Goal: Task Accomplishment & Management: Complete application form

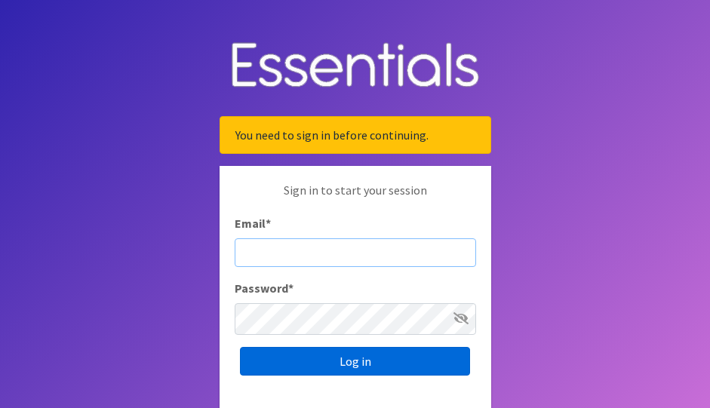
type input "[PERSON_NAME][EMAIL_ADDRESS][PERSON_NAME][DOMAIN_NAME]"
click at [378, 376] on input "Log in" at bounding box center [355, 361] width 230 height 29
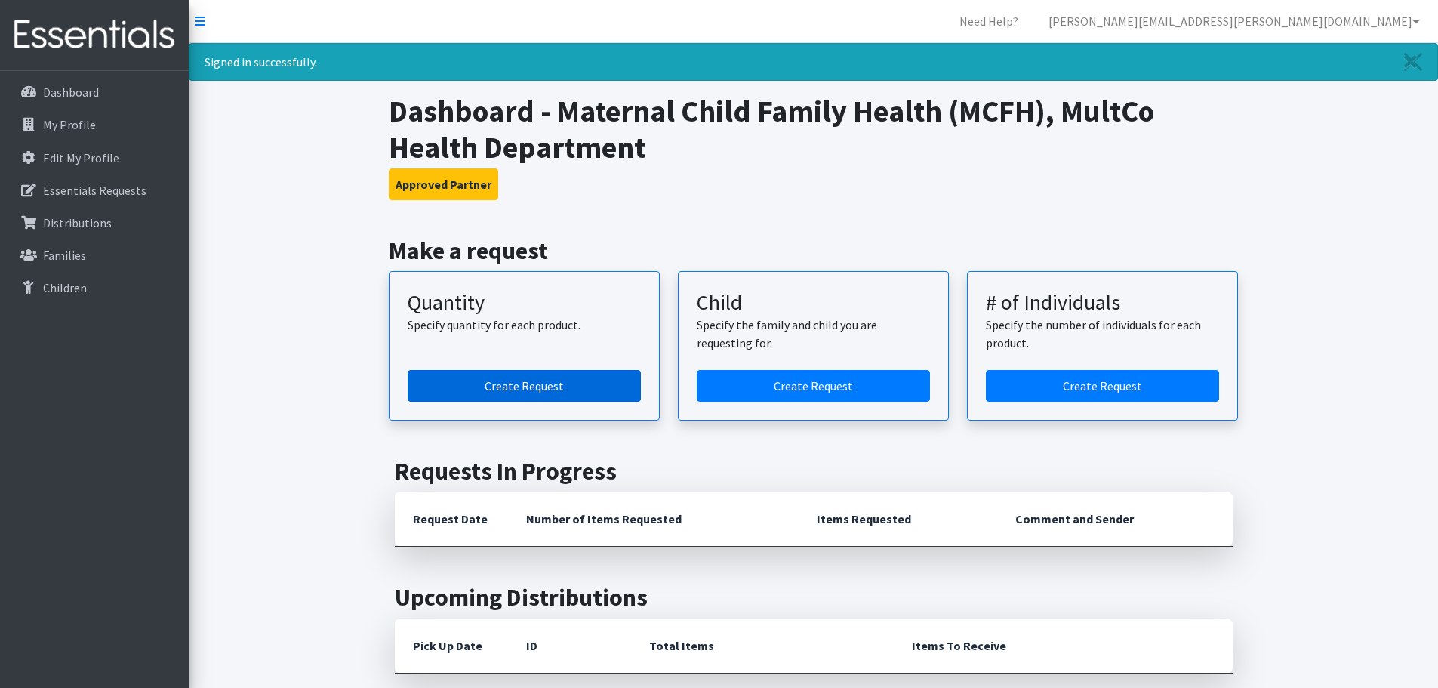
click at [507, 402] on link "Create Request" at bounding box center [524, 386] width 233 height 32
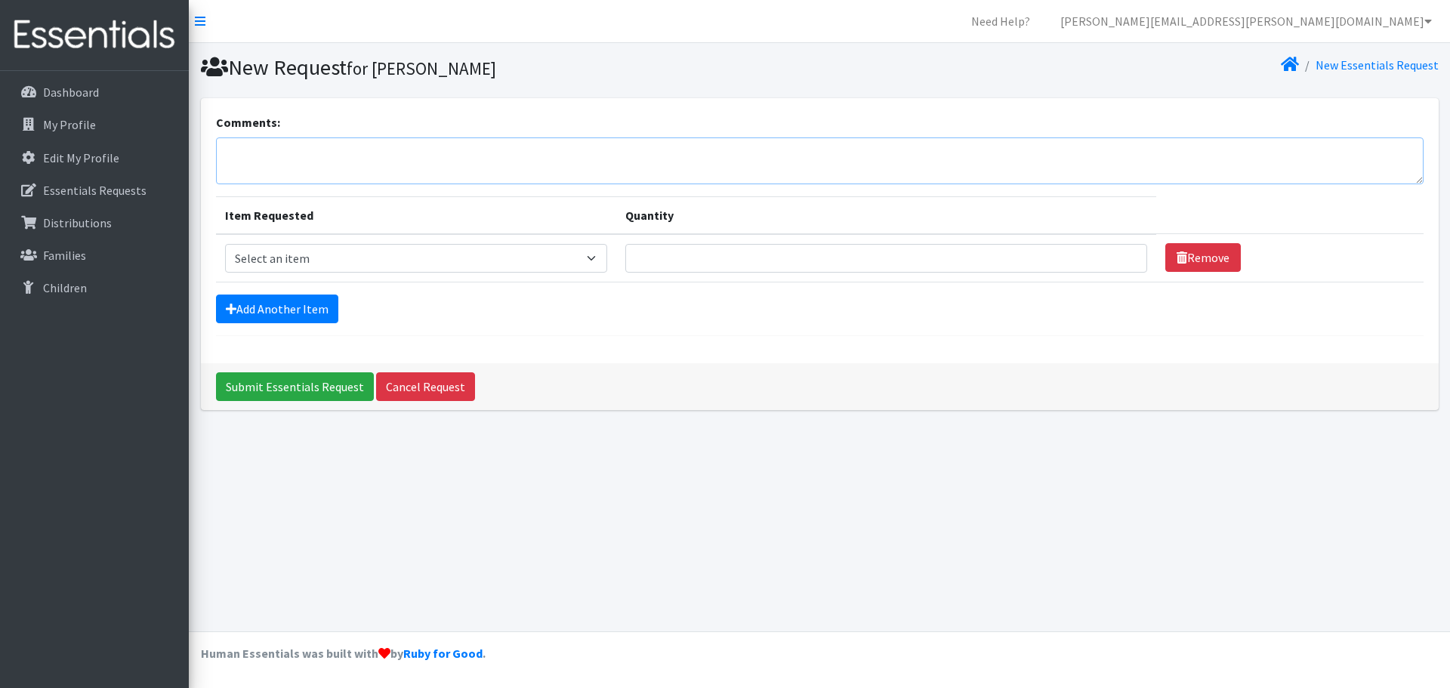
click at [374, 174] on textarea "Comments:" at bounding box center [819, 160] width 1207 height 47
click at [556, 168] on textarea "September Order: PCFH(parent Child Family Health)" at bounding box center [819, 160] width 1207 height 47
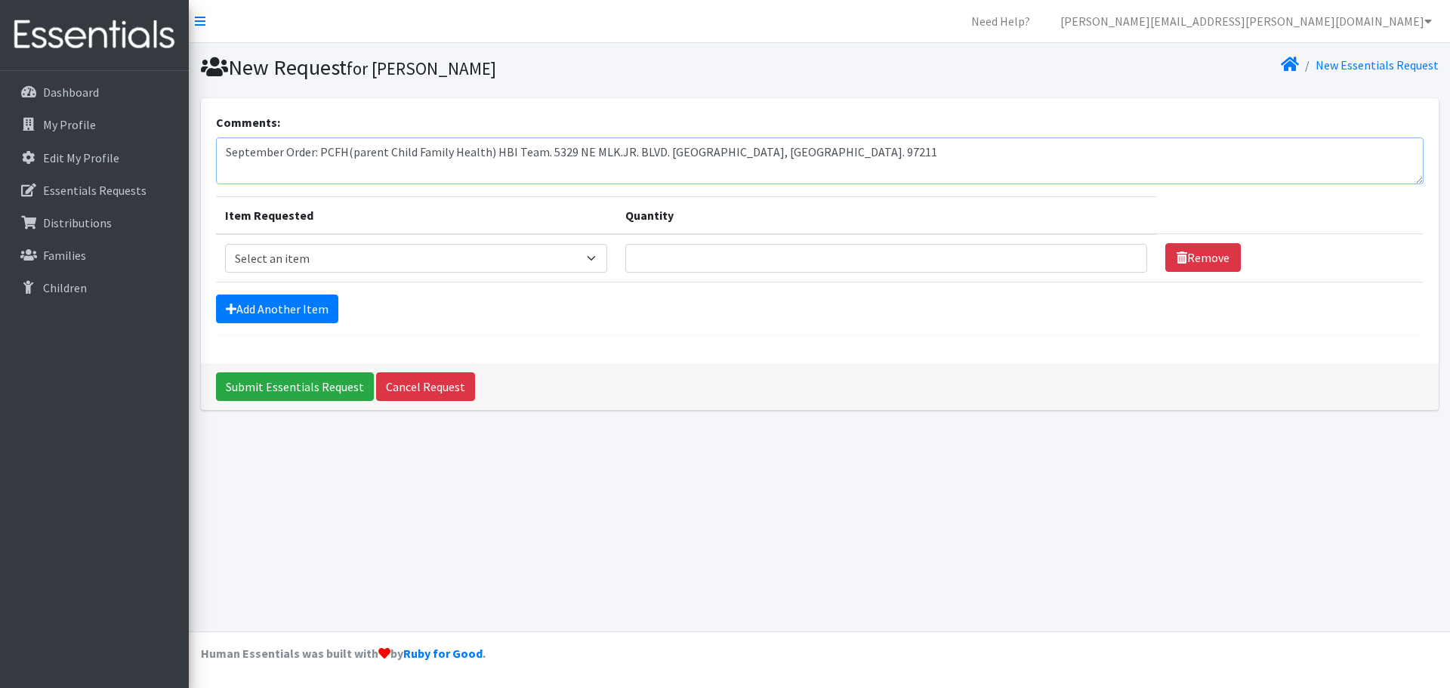
type textarea "September Order: PCFH(parent Child Family Health) HBI Team. 5329 NE MLK.JR. BLV…"
click at [443, 273] on select "Select an item Kids 0 (up to 10 lbs.) Kids 1 (8-14 lbs.) Kids 2 (12-18 lbs.) Ki…" at bounding box center [416, 258] width 382 height 29
select select "4060"
click at [228, 265] on select "Select an item Kids 0 (up to 10 lbs.) Kids 1 (8-14 lbs.) Kids 2 (12-18 lbs.) Ki…" at bounding box center [416, 258] width 382 height 29
click at [712, 273] on input "Quantity" at bounding box center [886, 258] width 522 height 29
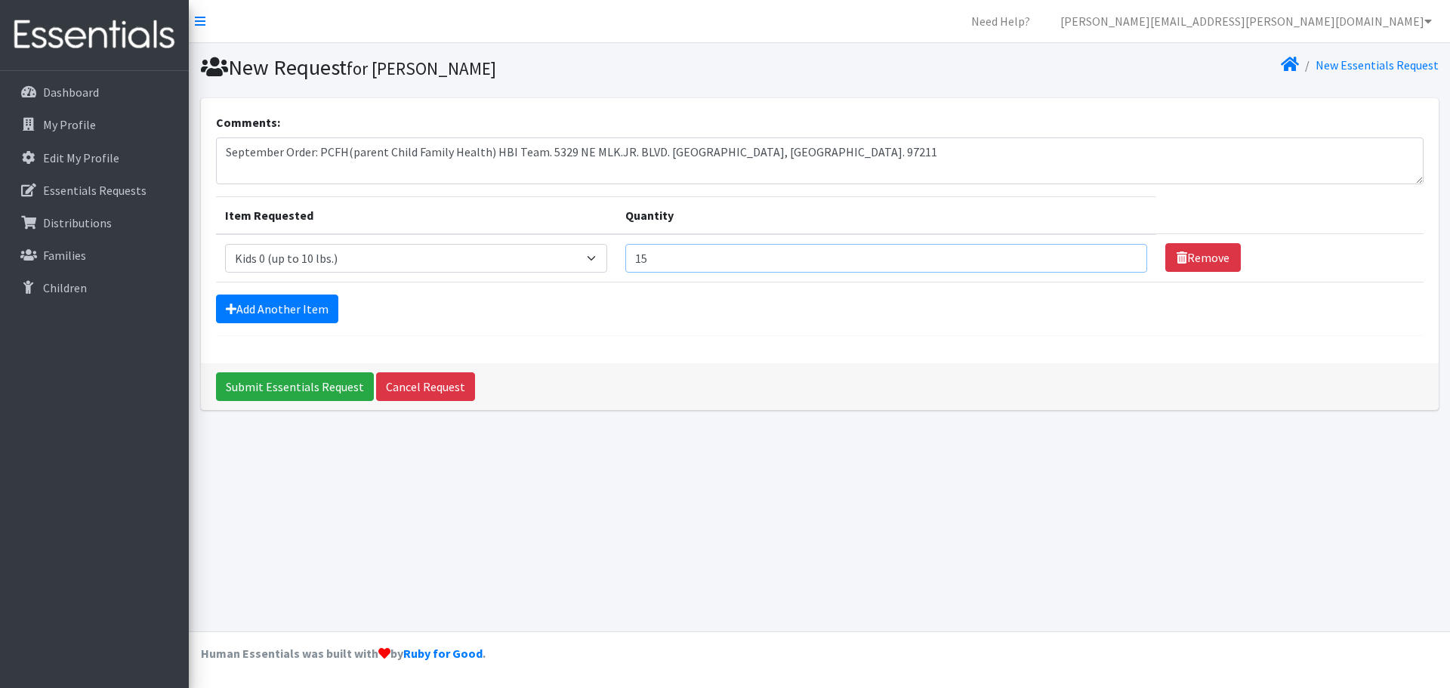
type input "15"
click at [425, 273] on select "Select an item Kids 0 (up to 10 lbs.) Kids 1 (8-14 lbs.) Kids 2 (12-18 lbs.) Ki…" at bounding box center [416, 258] width 382 height 29
click at [228, 265] on select "Select an item Kids 0 (up to 10 lbs.) Kids 1 (8-14 lbs.) Kids 2 (12-18 lbs.) Ki…" at bounding box center [416, 258] width 382 height 29
click at [341, 273] on select "Select an item Kids 0 (up to 10 lbs.) Kids 1 (8-14 lbs.) Kids 2 (12-18 lbs.) Ki…" at bounding box center [416, 258] width 382 height 29
select select "4060"
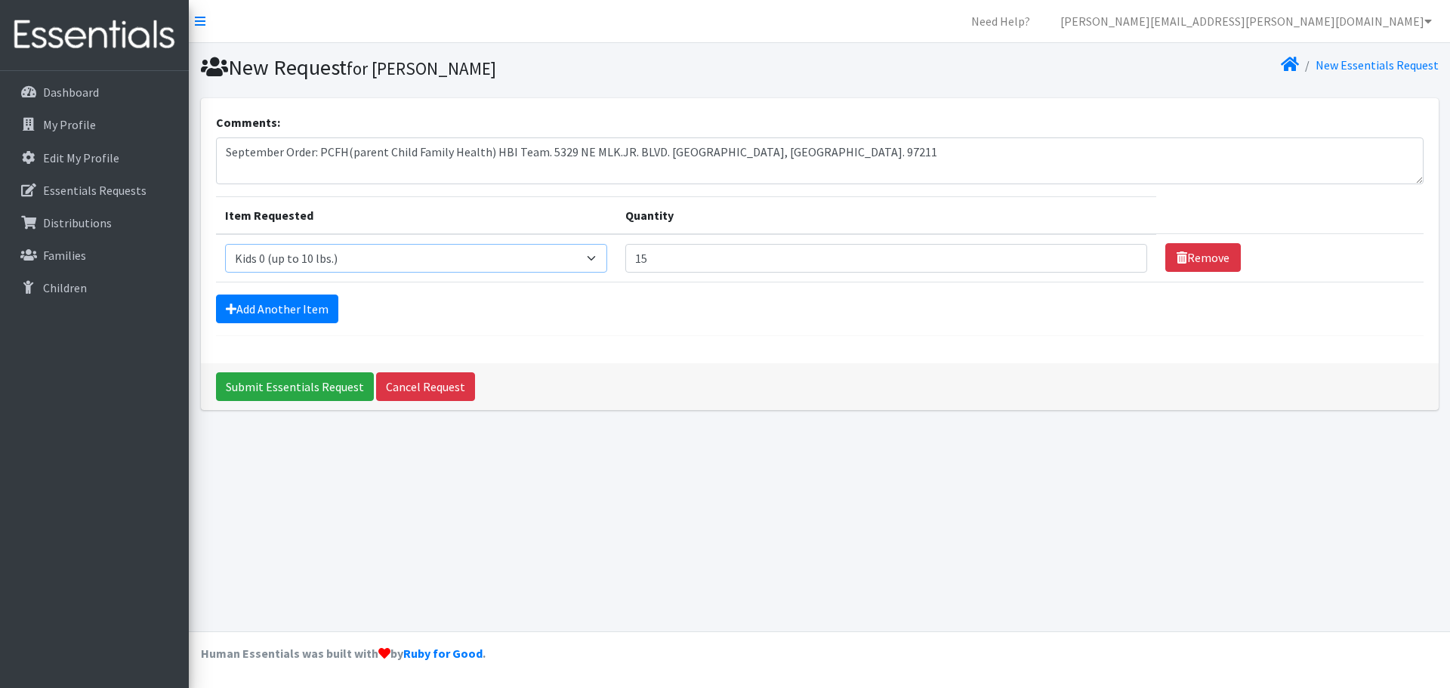
click at [228, 265] on select "Select an item Kids 0 (up to 10 lbs.) Kids 1 (8-14 lbs.) Kids 2 (12-18 lbs.) Ki…" at bounding box center [416, 258] width 382 height 29
click at [297, 323] on link "Add Another Item" at bounding box center [277, 308] width 122 height 29
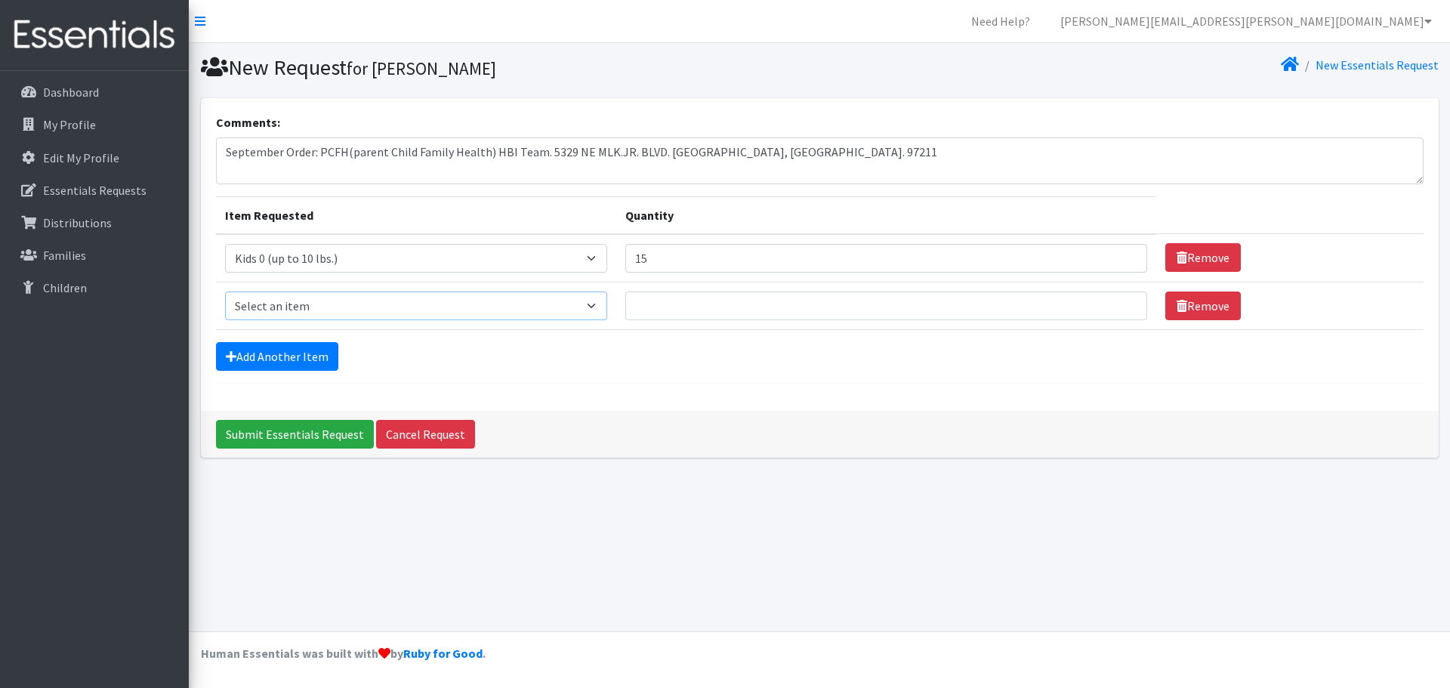
click at [345, 320] on select "Select an item Kids 0 (up to 10 lbs.) Kids 1 (8-14 lbs.) Kids 2 (12-18 lbs.) Ki…" at bounding box center [416, 305] width 382 height 29
select select "4067"
click at [228, 320] on select "Select an item Kids 0 (up to 10 lbs.) Kids 1 (8-14 lbs.) Kids 2 (12-18 lbs.) Ki…" at bounding box center [416, 305] width 382 height 29
click at [745, 320] on input "Quantity" at bounding box center [886, 305] width 522 height 29
type input "10"
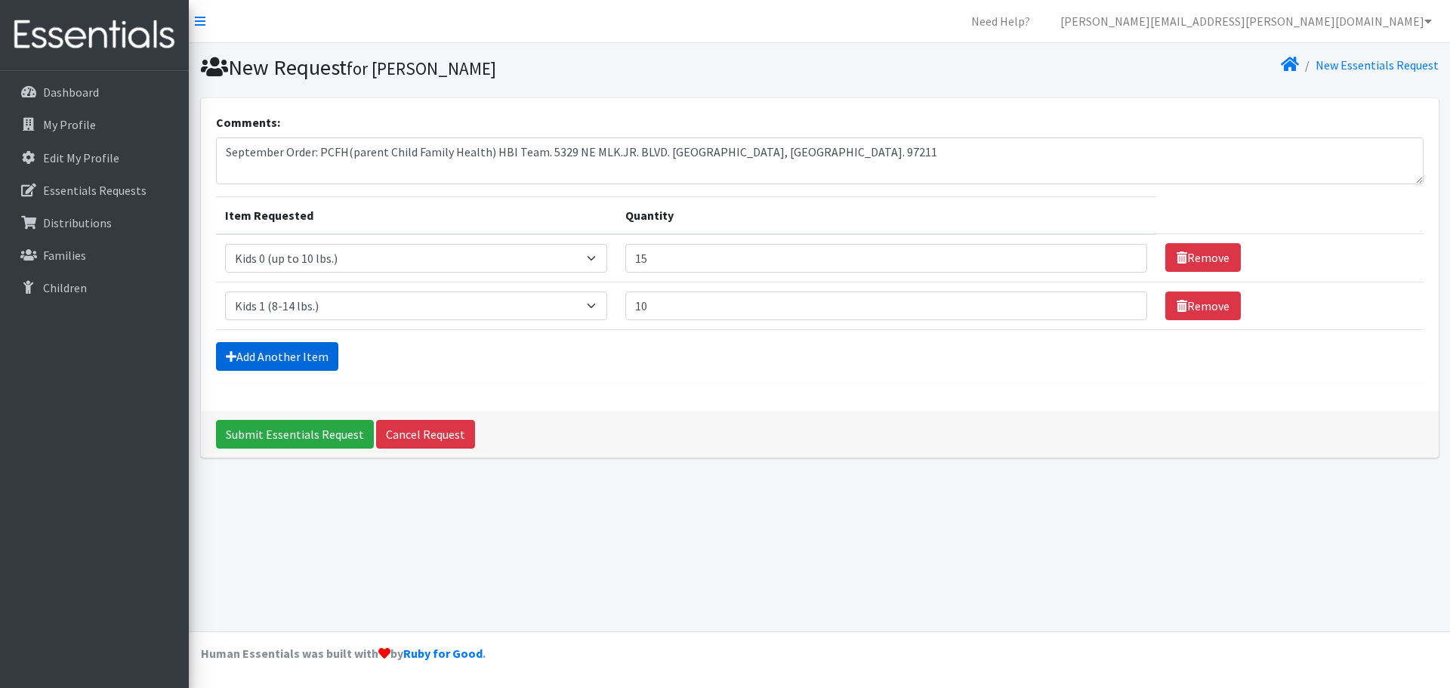
click at [326, 371] on link "Add Another Item" at bounding box center [277, 356] width 122 height 29
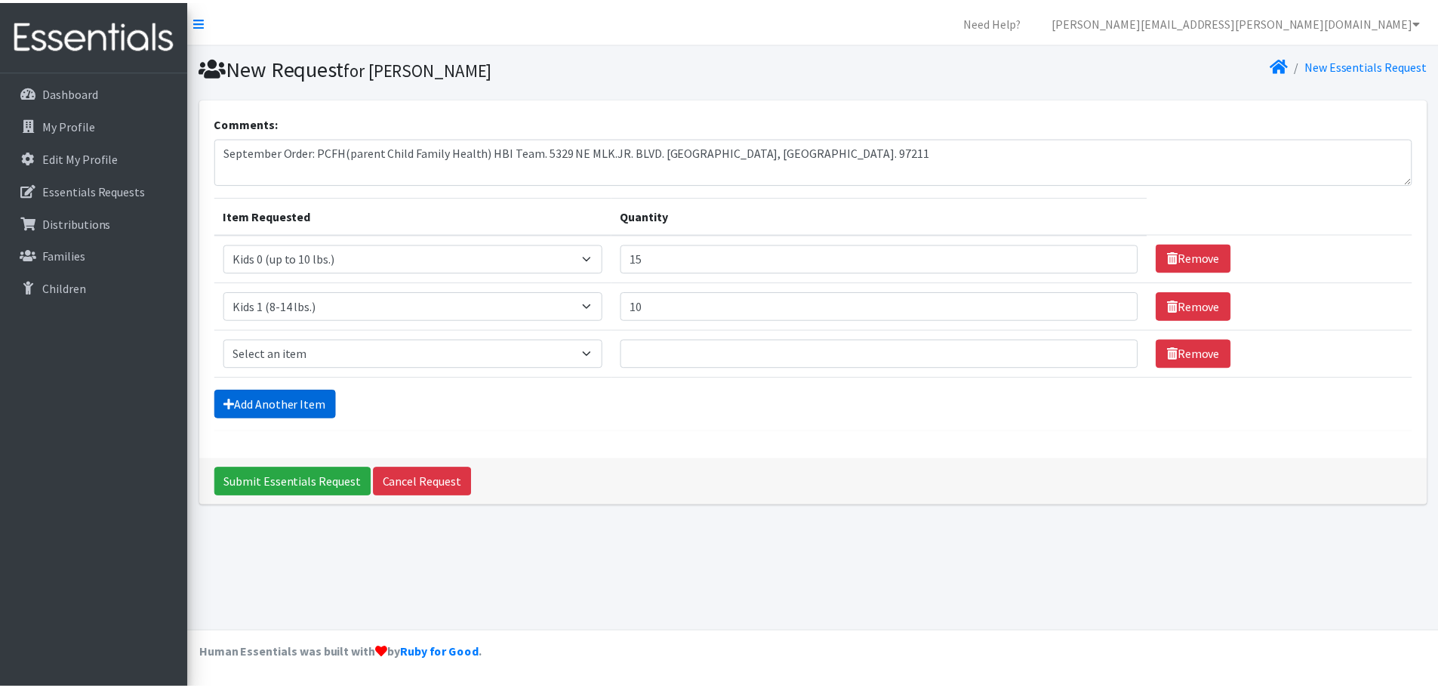
scroll to position [1, 0]
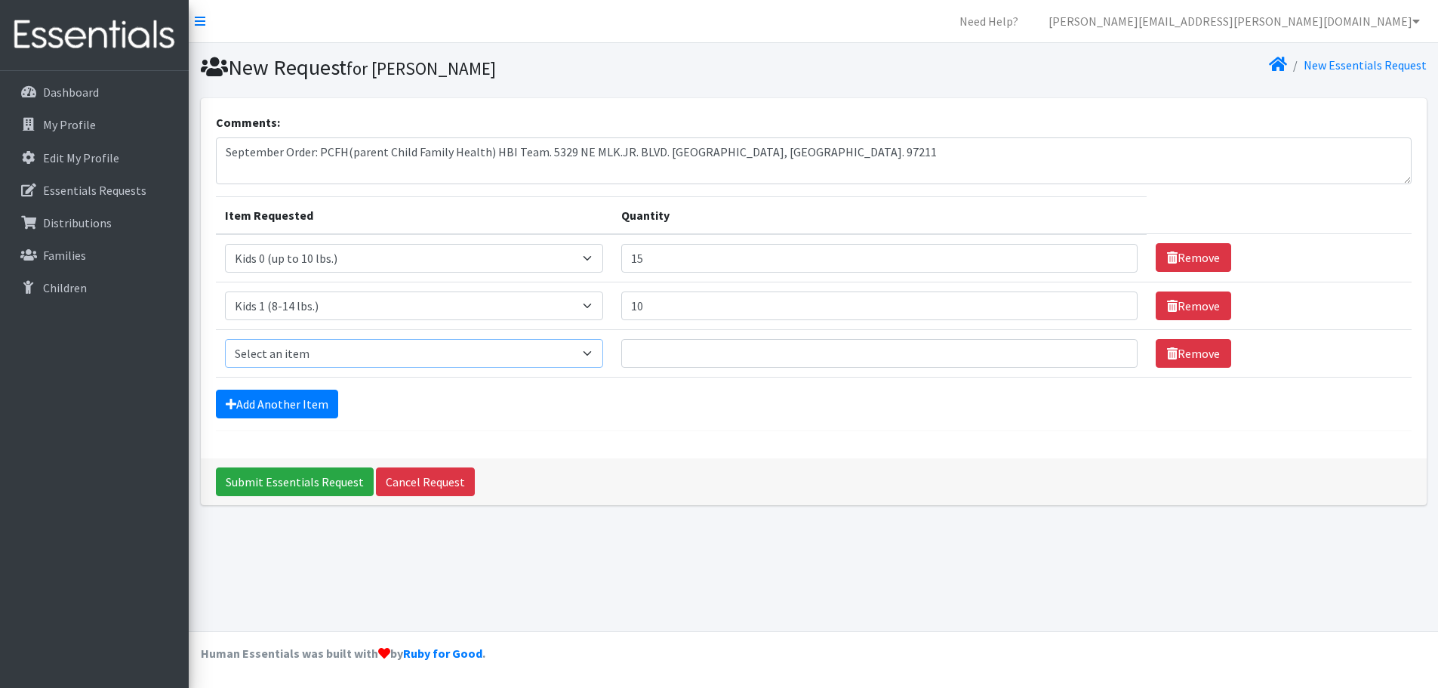
click at [338, 368] on select "Select an item Kids 0 (up to 10 lbs.) Kids 1 (8-14 lbs.) Kids 2 (12-18 lbs.) Ki…" at bounding box center [414, 353] width 378 height 29
select select "4068"
click at [228, 368] on select "Select an item Kids 0 (up to 10 lbs.) Kids 1 (8-14 lbs.) Kids 2 (12-18 lbs.) Ki…" at bounding box center [414, 353] width 378 height 29
click at [749, 368] on input "Quantity" at bounding box center [879, 353] width 517 height 29
type input "8"
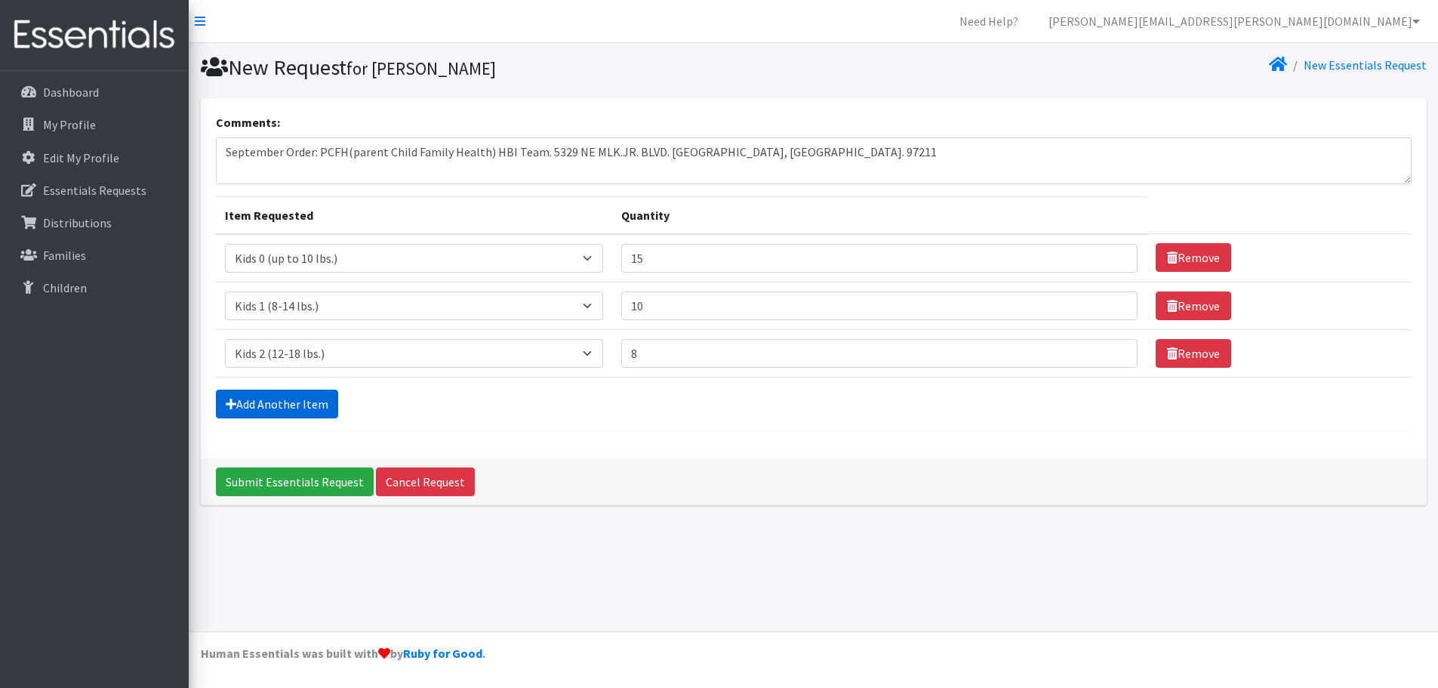
click at [278, 418] on link "Add Another Item" at bounding box center [277, 404] width 122 height 29
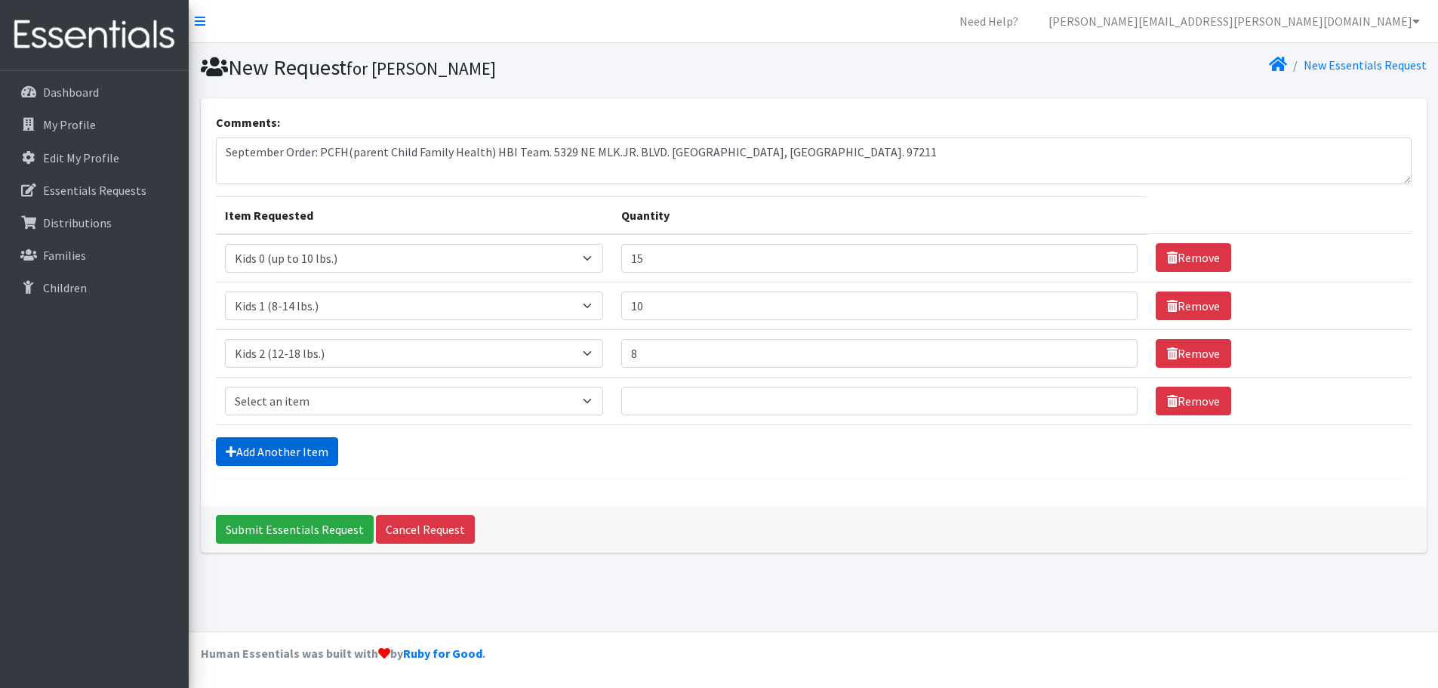
scroll to position [75, 0]
click at [289, 415] on select "Select an item Kids 0 (up to 10 lbs.) Kids 1 (8-14 lbs.) Kids 2 (12-18 lbs.) Ki…" at bounding box center [414, 401] width 378 height 29
select select "4036"
click at [228, 411] on select "Select an item Kids 0 (up to 10 lbs.) Kids 1 (8-14 lbs.) Kids 2 (12-18 lbs.) Ki…" at bounding box center [414, 401] width 378 height 29
click at [714, 415] on input "Quantity" at bounding box center [879, 401] width 517 height 29
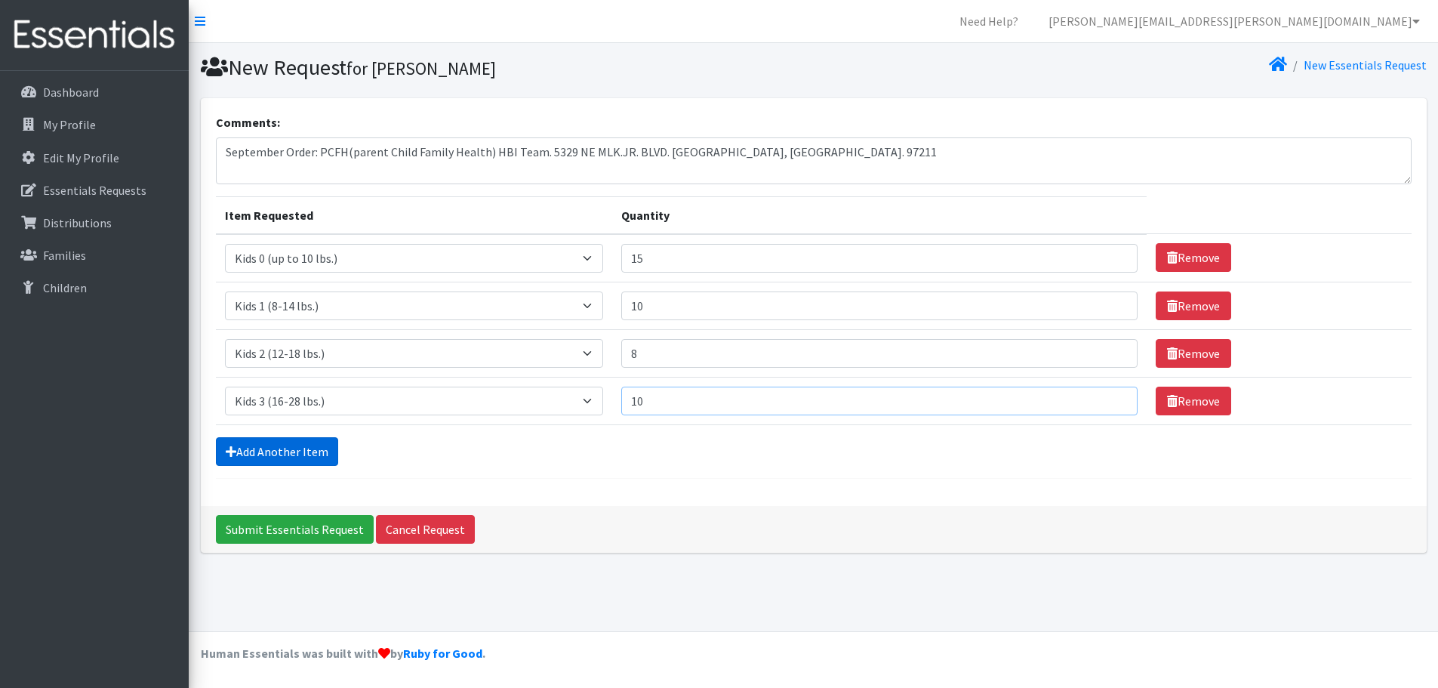
type input "10"
click at [302, 466] on link "Add Another Item" at bounding box center [277, 451] width 122 height 29
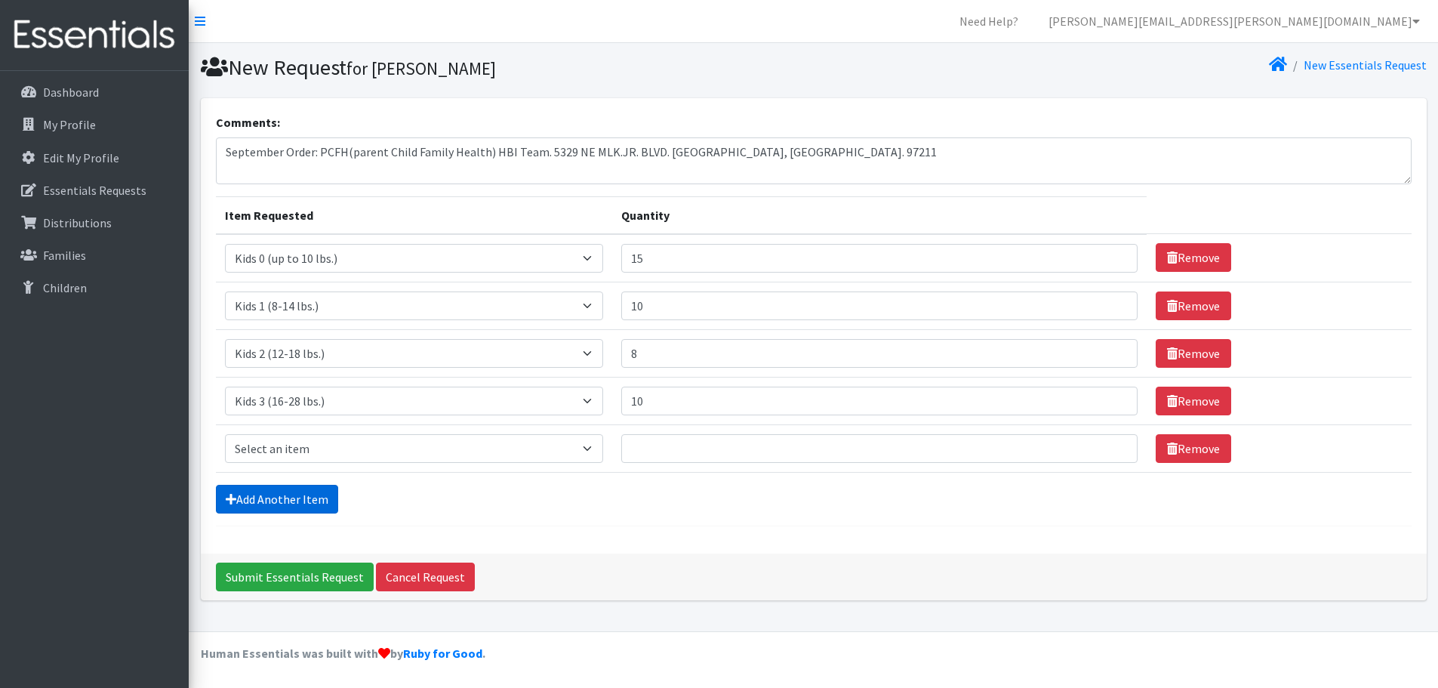
scroll to position [148, 0]
click at [330, 434] on select "Select an item Kids 0 (up to 10 lbs.) Kids 1 (8-14 lbs.) Kids 2 (12-18 lbs.) Ki…" at bounding box center [414, 448] width 378 height 29
select select "4049"
click at [228, 434] on select "Select an item Kids 0 (up to 10 lbs.) Kids 1 (8-14 lbs.) Kids 2 (12-18 lbs.) Ki…" at bounding box center [414, 448] width 378 height 29
click at [713, 434] on input "Quantity" at bounding box center [879, 448] width 517 height 29
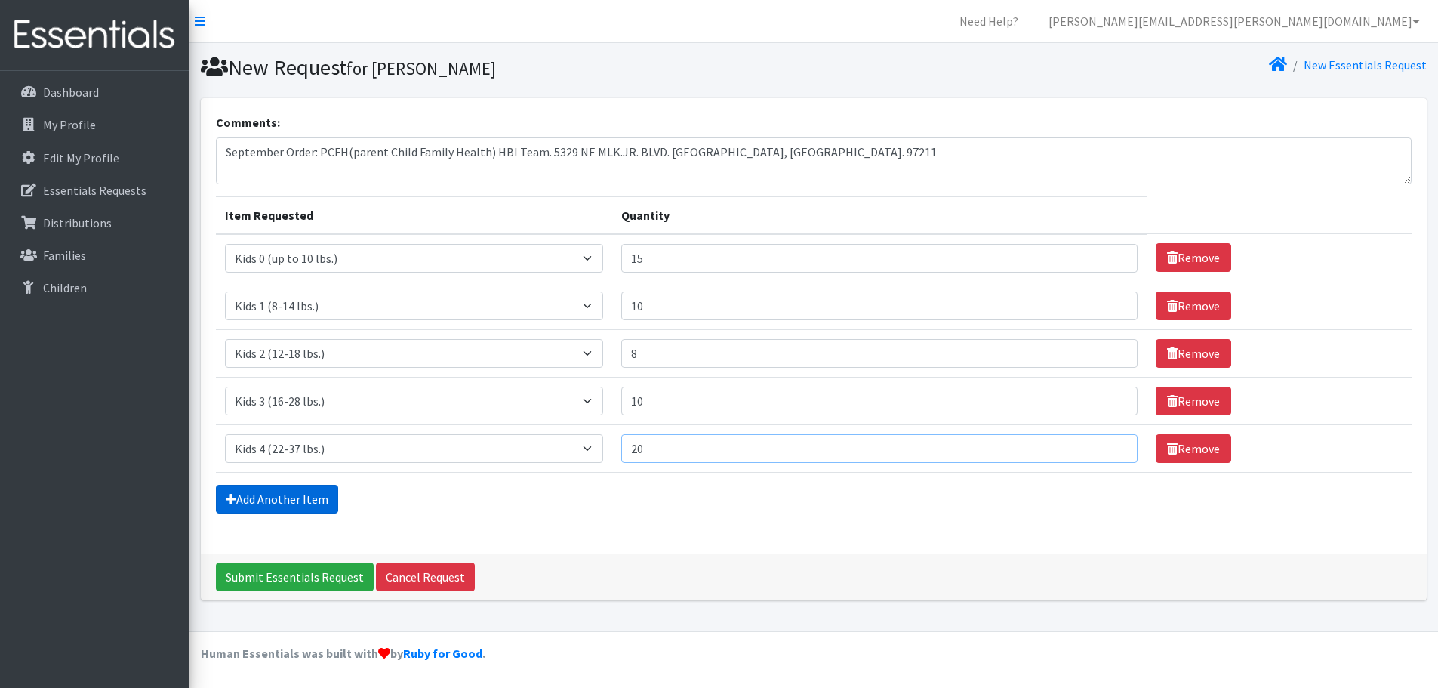
type input "20"
click at [328, 509] on link "Add Another Item" at bounding box center [277, 499] width 122 height 29
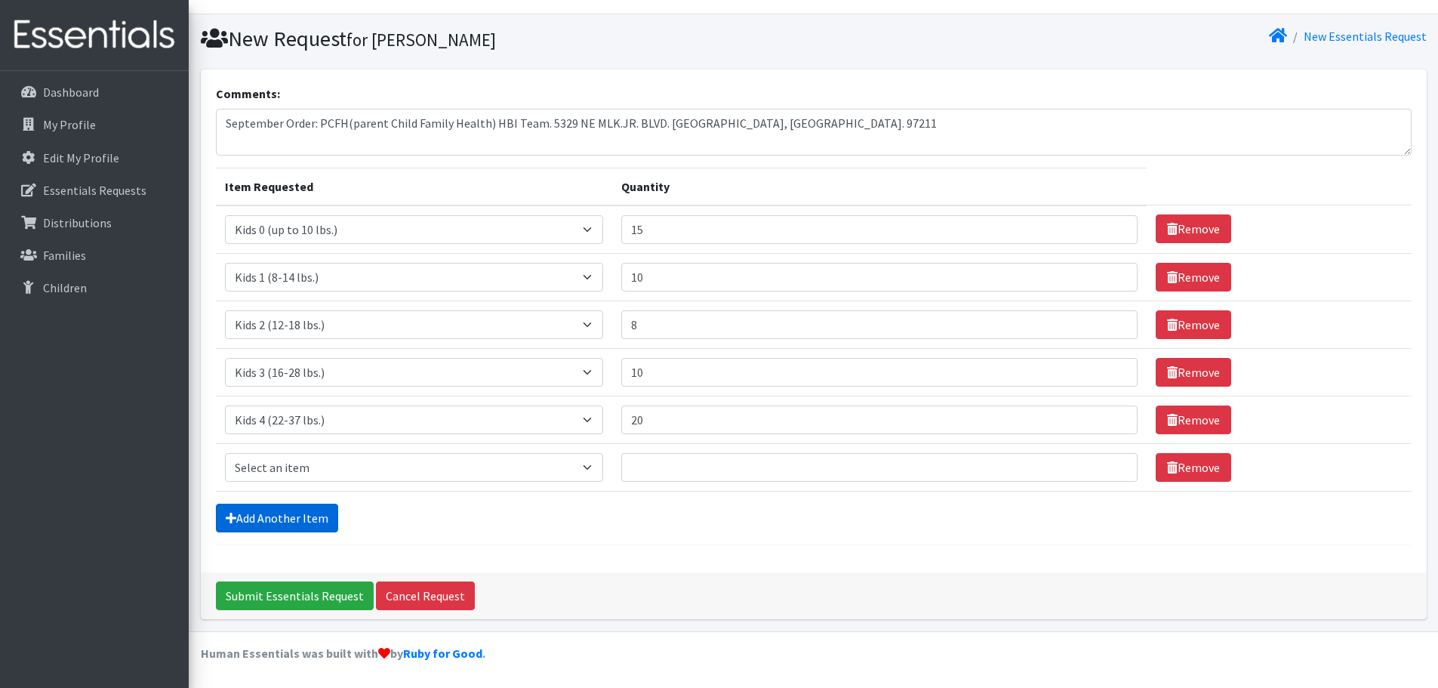
scroll to position [222, 0]
click at [339, 453] on select "Select an item Kids 0 (up to 10 lbs.) Kids 1 (8-14 lbs.) Kids 2 (12-18 lbs.) Ki…" at bounding box center [414, 467] width 378 height 29
select select "4056"
click at [228, 453] on select "Select an item Kids 0 (up to 10 lbs.) Kids 1 (8-14 lbs.) Kids 2 (12-18 lbs.) Ki…" at bounding box center [414, 467] width 378 height 29
click at [720, 453] on input "Quantity" at bounding box center [879, 467] width 517 height 29
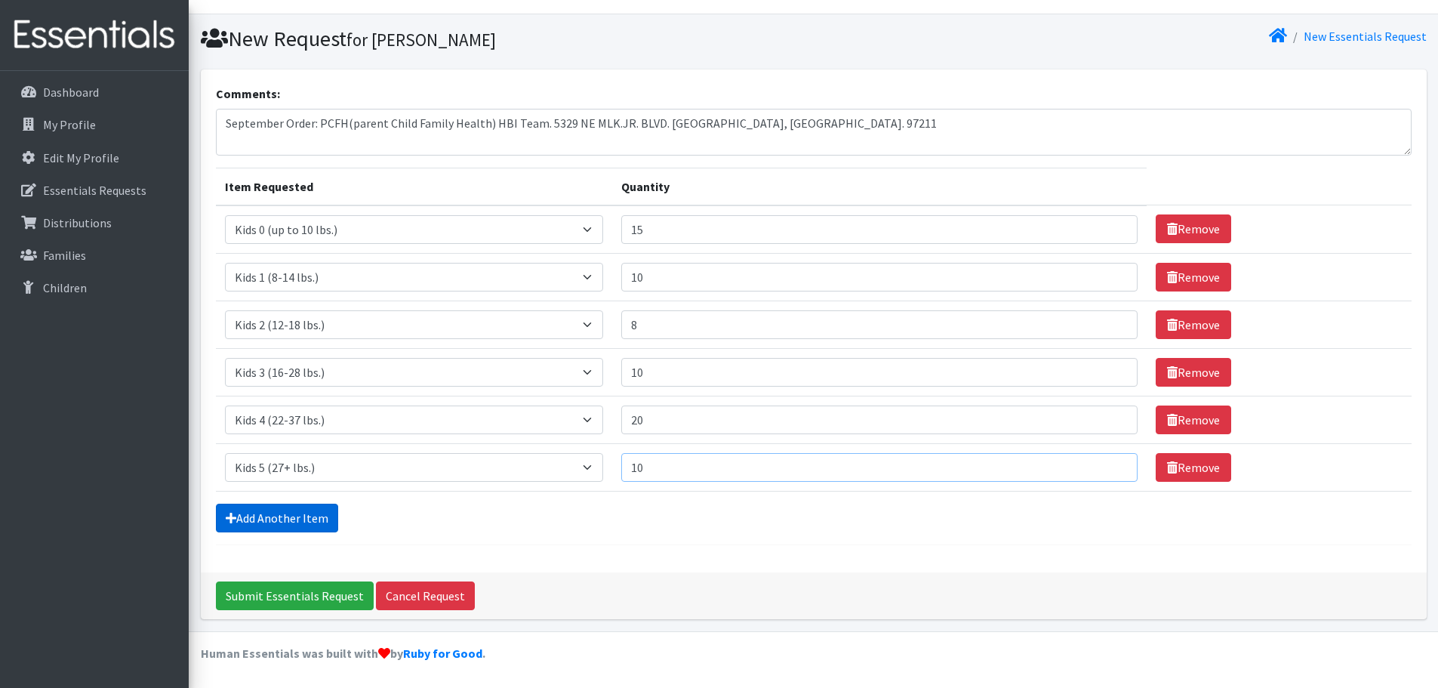
type input "10"
click at [318, 504] on link "Add Another Item" at bounding box center [277, 518] width 122 height 29
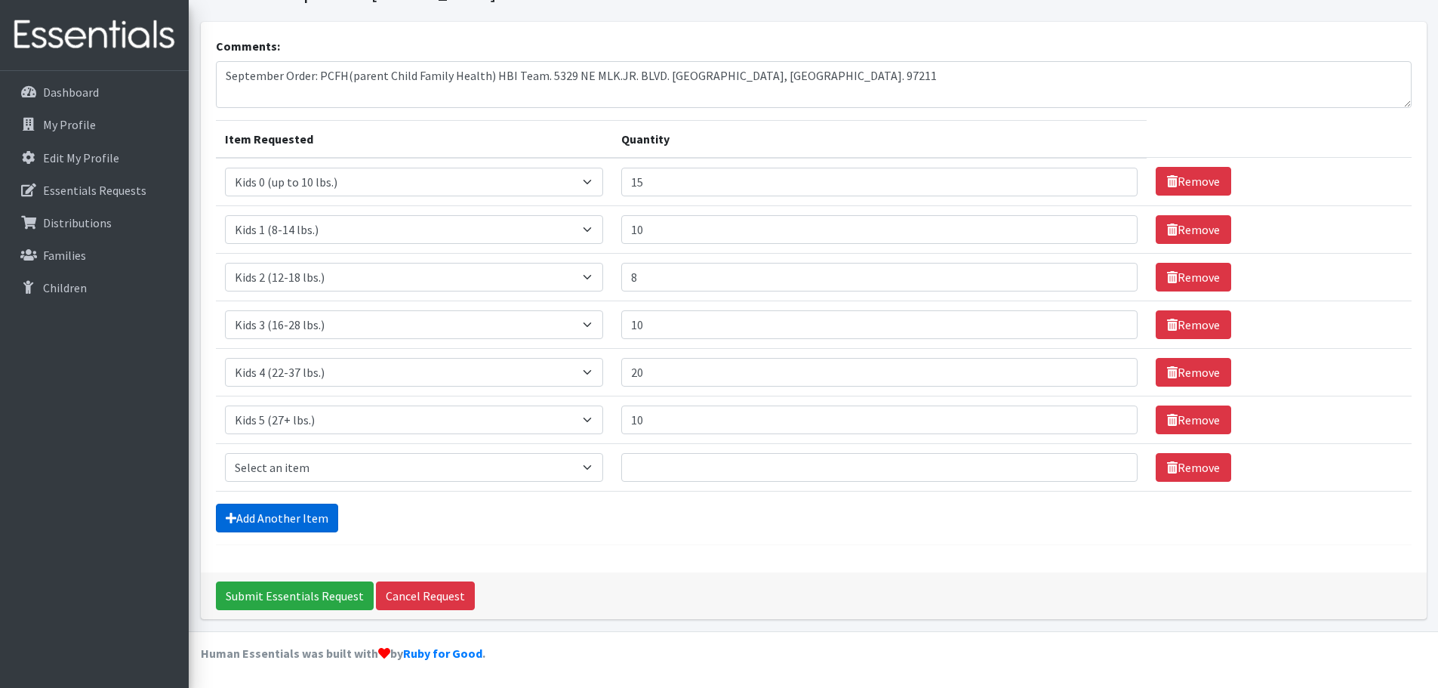
scroll to position [295, 0]
click at [319, 453] on select "Select an item Kids 0 (up to 10 lbs.) Kids 1 (8-14 lbs.) Kids 2 (12-18 lbs.) Ki…" at bounding box center [414, 467] width 378 height 29
select select "4059"
click at [228, 453] on select "Select an item Kids 0 (up to 10 lbs.) Kids 1 (8-14 lbs.) Kids 2 (12-18 lbs.) Ki…" at bounding box center [414, 467] width 378 height 29
click at [664, 453] on input "Quantity" at bounding box center [879, 467] width 517 height 29
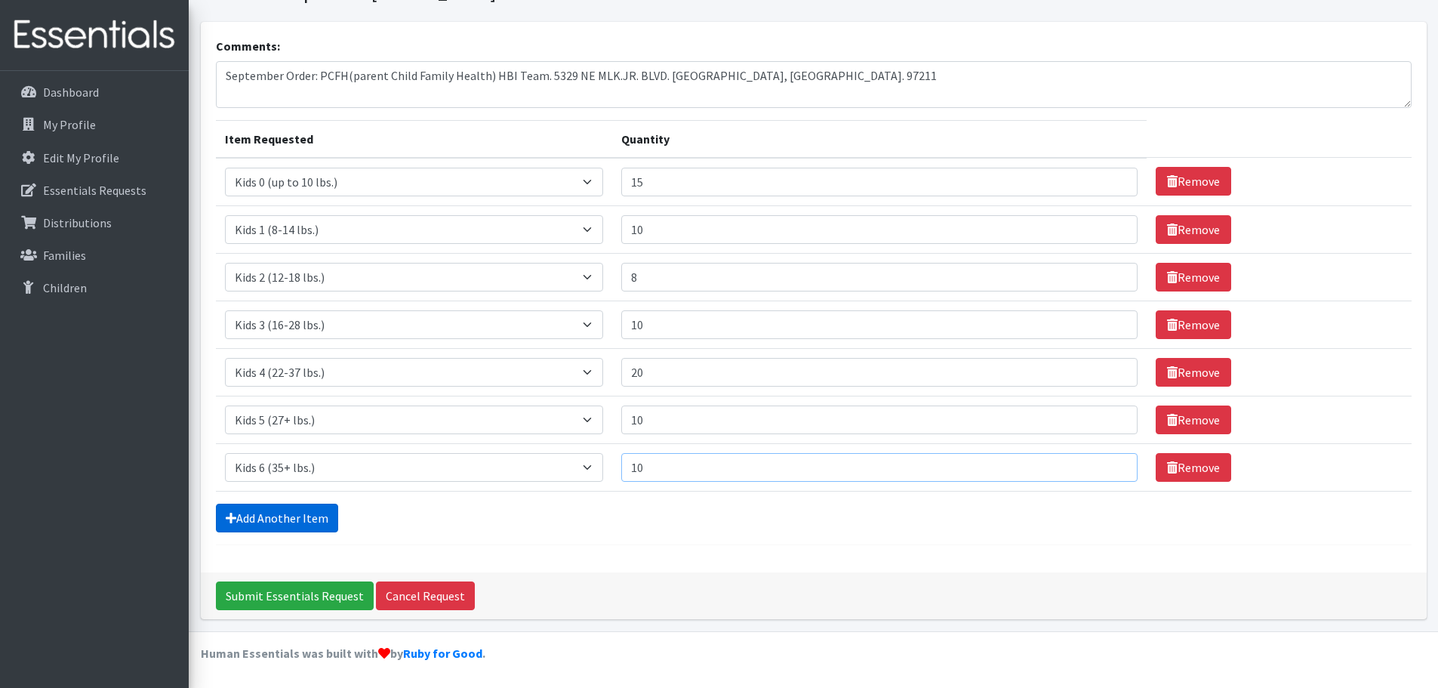
type input "10"
click at [275, 504] on link "Add Another Item" at bounding box center [277, 518] width 122 height 29
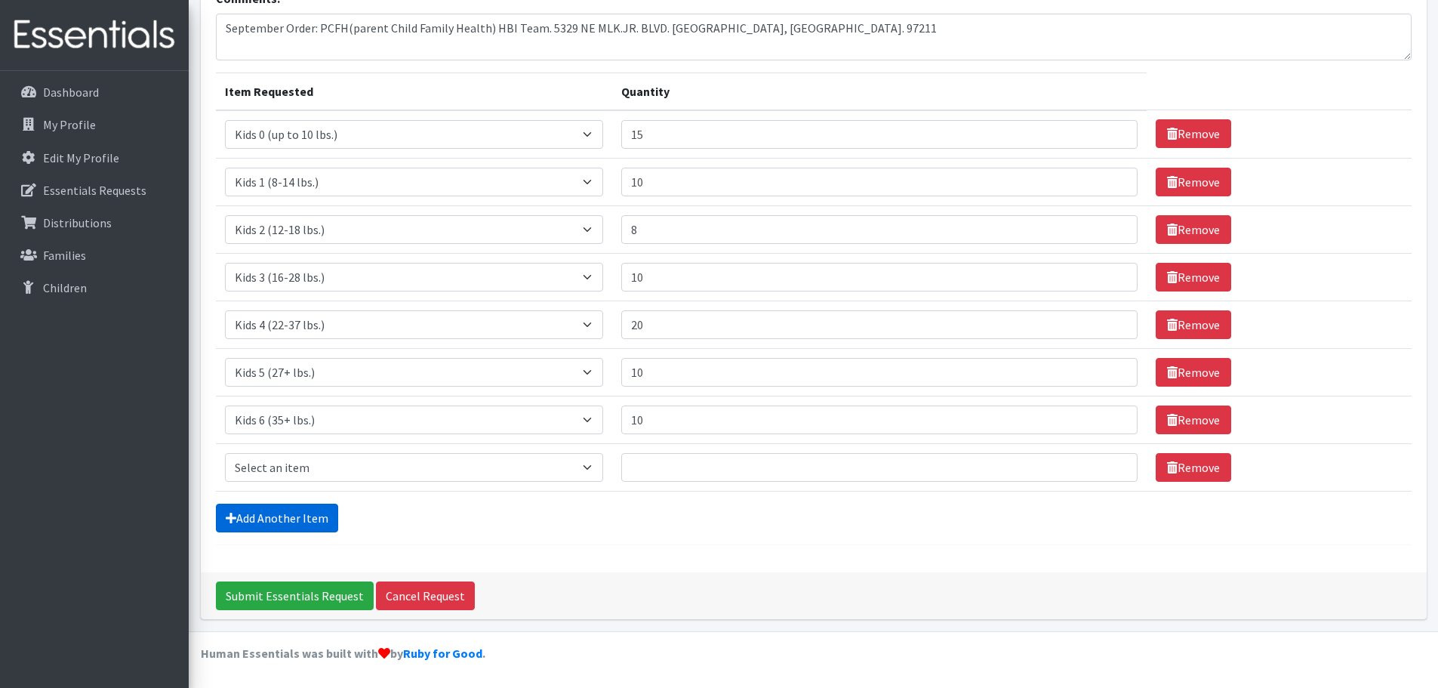
scroll to position [369, 0]
click at [310, 448] on td "Item Requested Select an item Kids 0 (up to 10 lbs.) Kids 1 (8-14 lbs.) Kids 2 …" at bounding box center [414, 467] width 396 height 48
click at [316, 453] on select "Select an item Kids 0 (up to 10 lbs.) Kids 1 (8-14 lbs.) Kids 2 (12-18 lbs.) Ki…" at bounding box center [414, 467] width 378 height 29
select select "4057"
click at [228, 453] on select "Select an item Kids 0 (up to 10 lbs.) Kids 1 (8-14 lbs.) Kids 2 (12-18 lbs.) Ki…" at bounding box center [414, 467] width 378 height 29
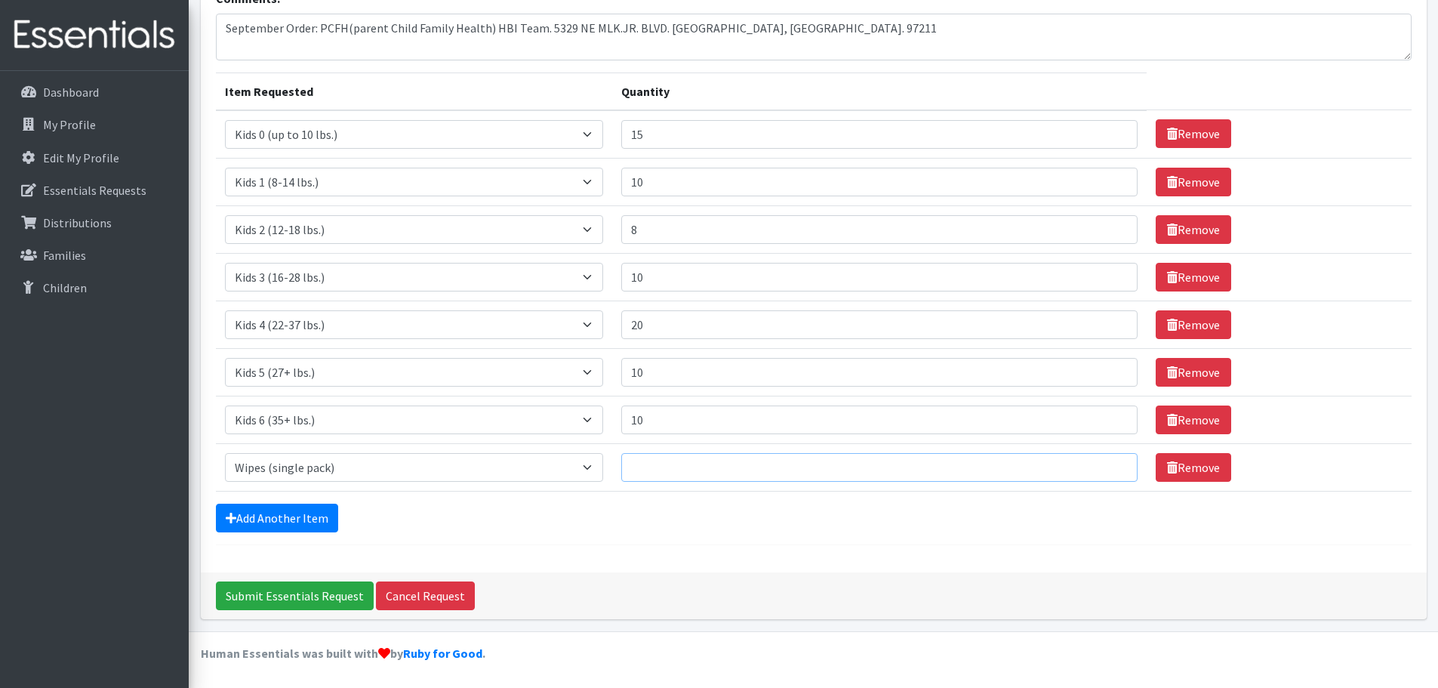
click at [791, 453] on input "Quantity" at bounding box center [879, 467] width 517 height 29
type input "50"
click at [285, 590] on input "Submit Essentials Request" at bounding box center [295, 595] width 158 height 29
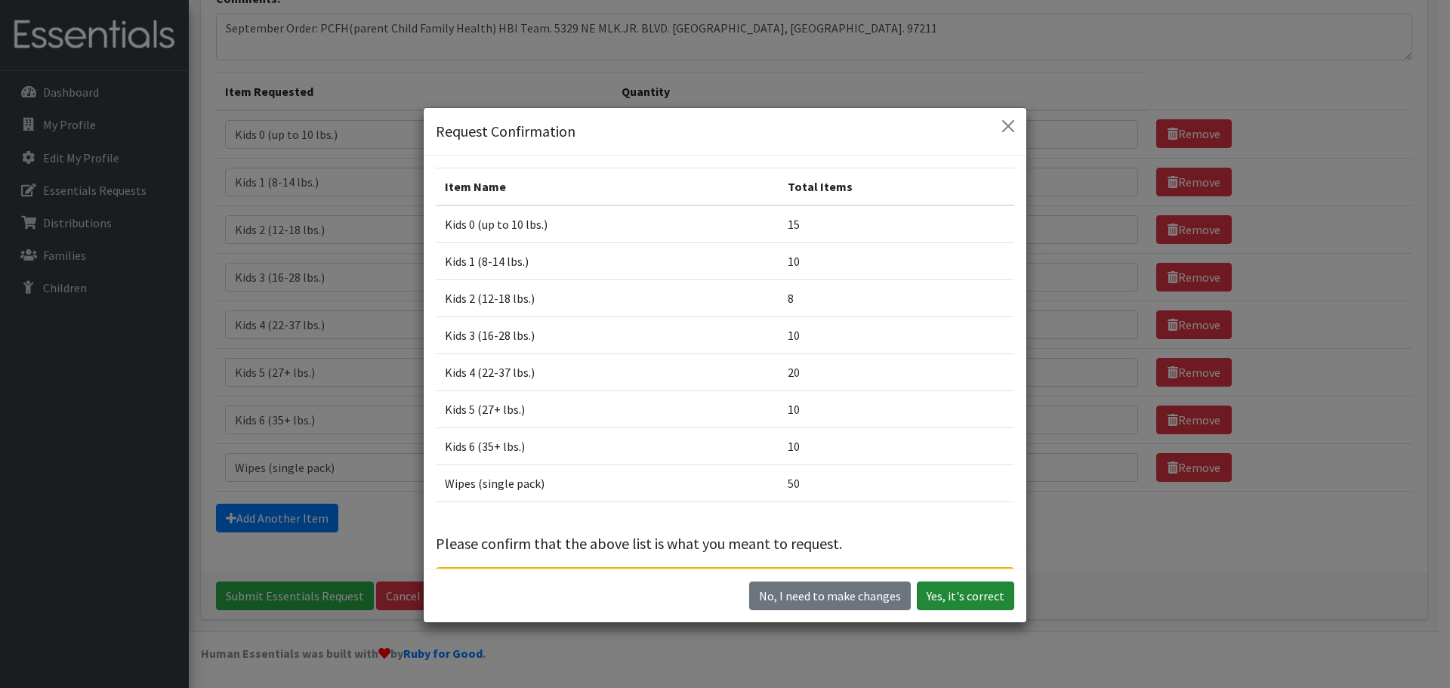
click at [978, 605] on button "Yes, it's correct" at bounding box center [965, 595] width 97 height 29
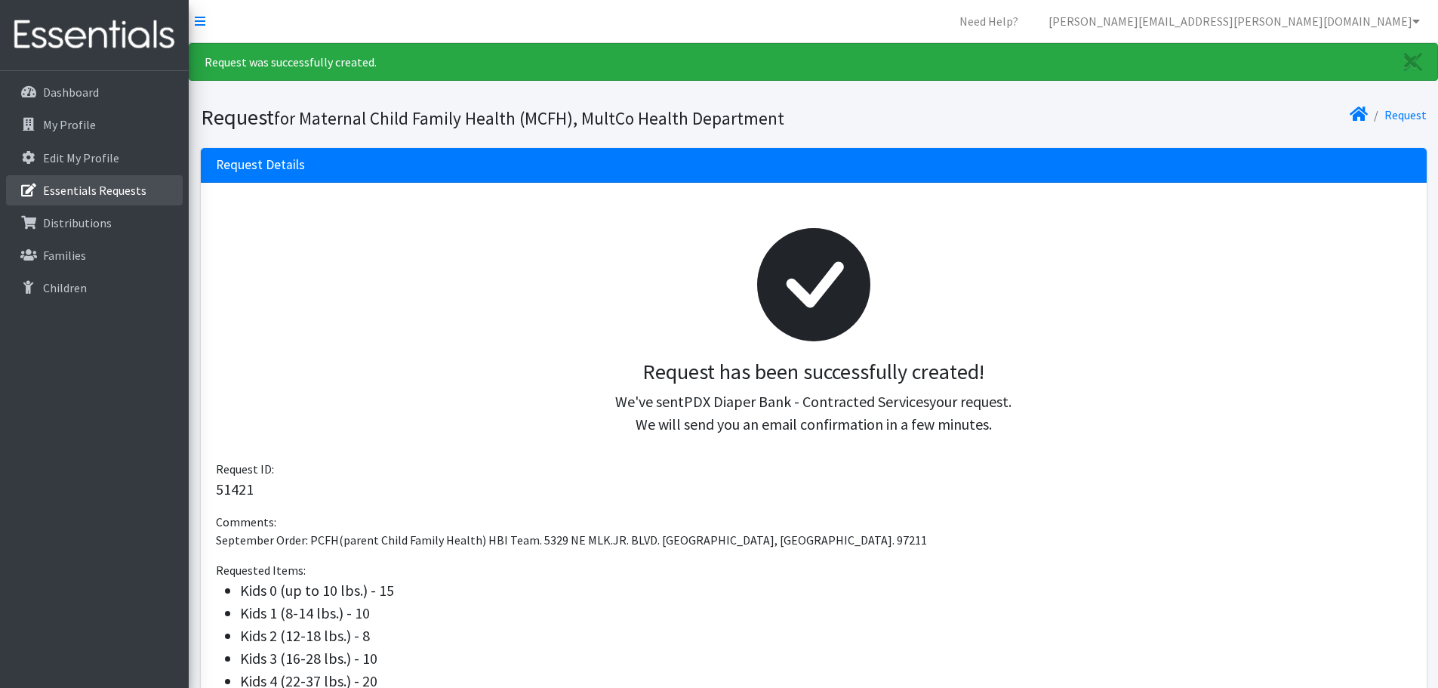
click at [76, 198] on p "Essentials Requests" at bounding box center [94, 190] width 103 height 15
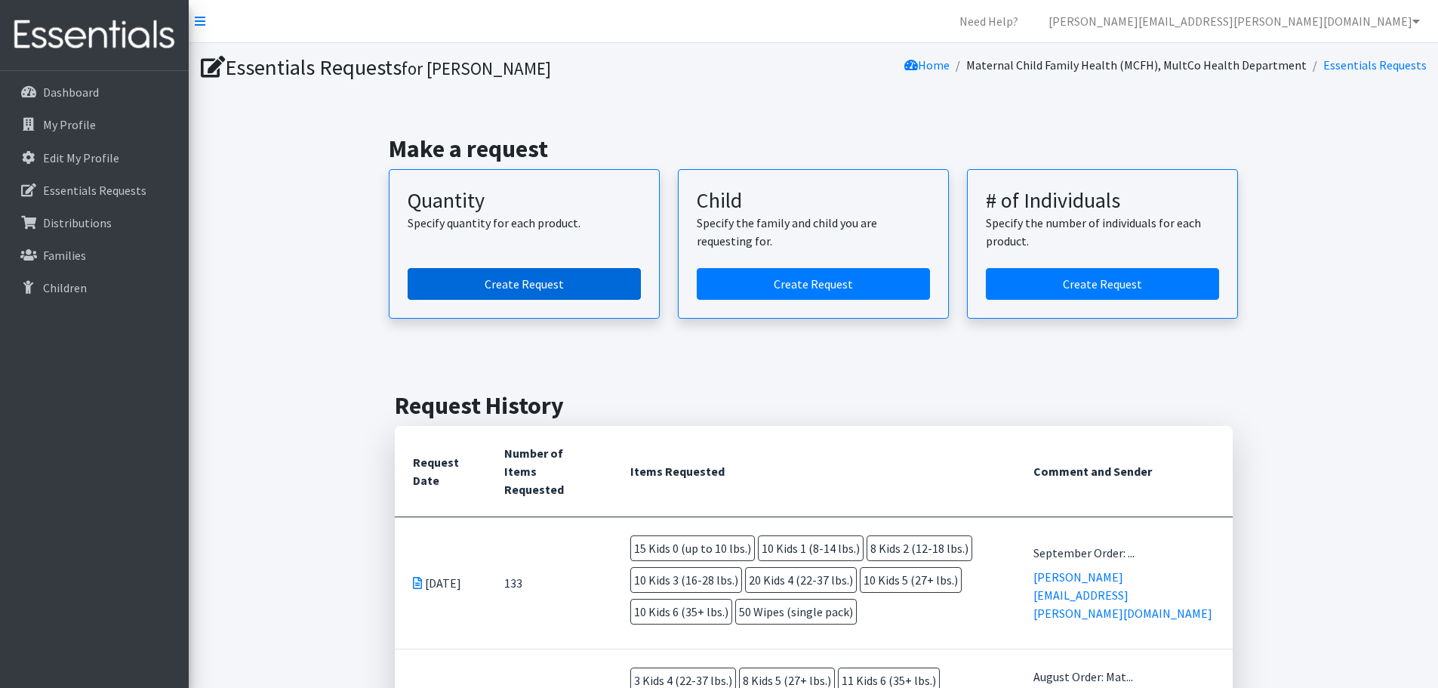
click at [488, 300] on link "Create Request" at bounding box center [524, 284] width 233 height 32
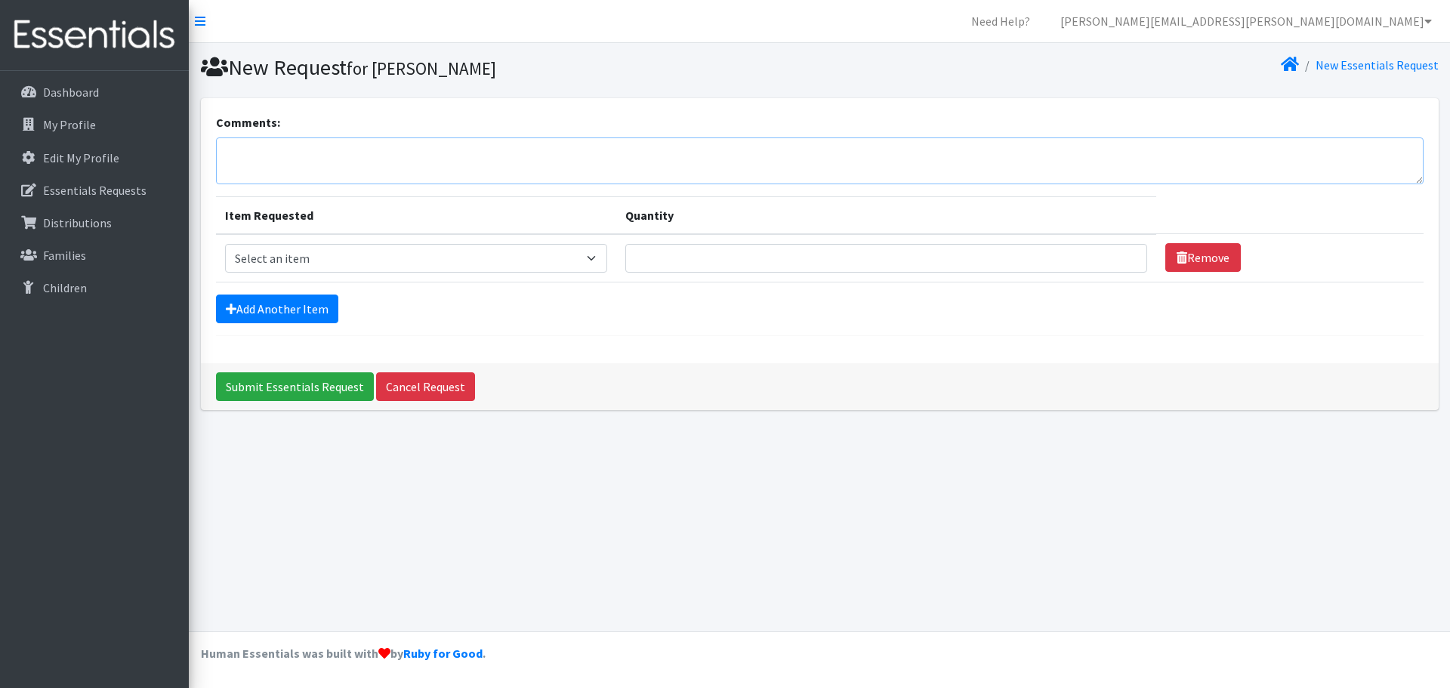
click at [334, 151] on textarea "Comments:" at bounding box center [819, 160] width 1207 height 47
click at [399, 161] on textarea "September Order: PCFH (" at bounding box center [819, 160] width 1207 height 47
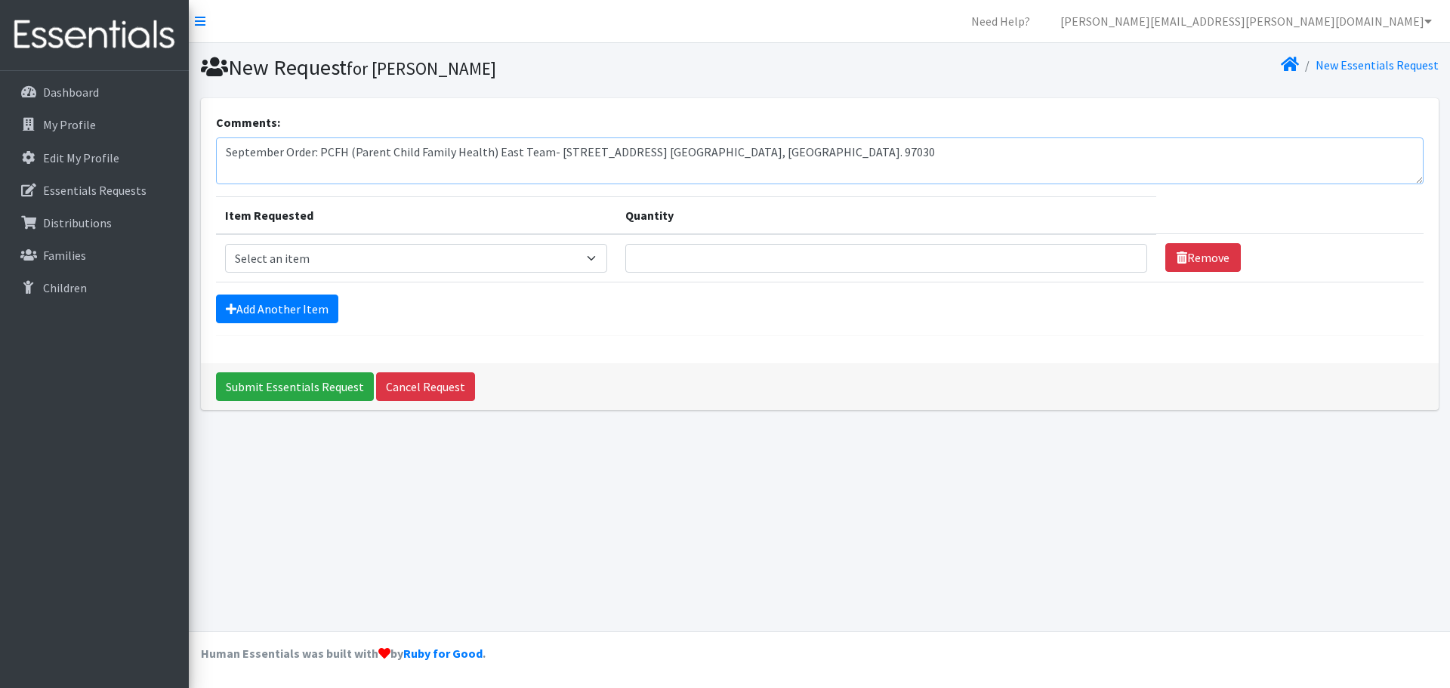
type textarea "September Order: PCFH (Parent Child Family Health) East Team- [STREET_ADDRESS] …"
click at [335, 273] on select "Select an item Kids 0 (up to 10 lbs.) Kids 1 (8-14 lbs.) Kids 2 (12-18 lbs.) Ki…" at bounding box center [416, 258] width 382 height 29
select select "4049"
click at [228, 265] on select "Select an item Kids 0 (up to 10 lbs.) Kids 1 (8-14 lbs.) Kids 2 (12-18 lbs.) Ki…" at bounding box center [416, 258] width 382 height 29
click at [713, 273] on input "Quantity" at bounding box center [886, 258] width 522 height 29
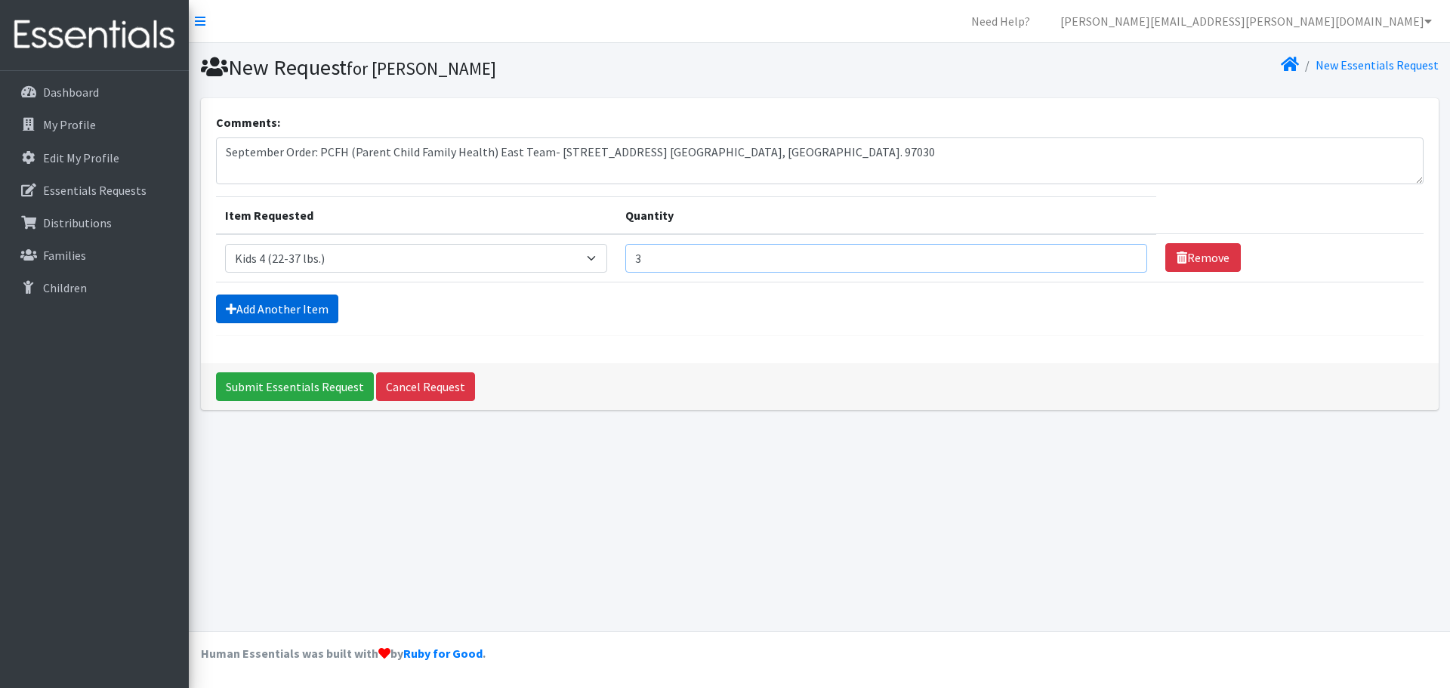
type input "3"
click at [287, 323] on link "Add Another Item" at bounding box center [277, 308] width 122 height 29
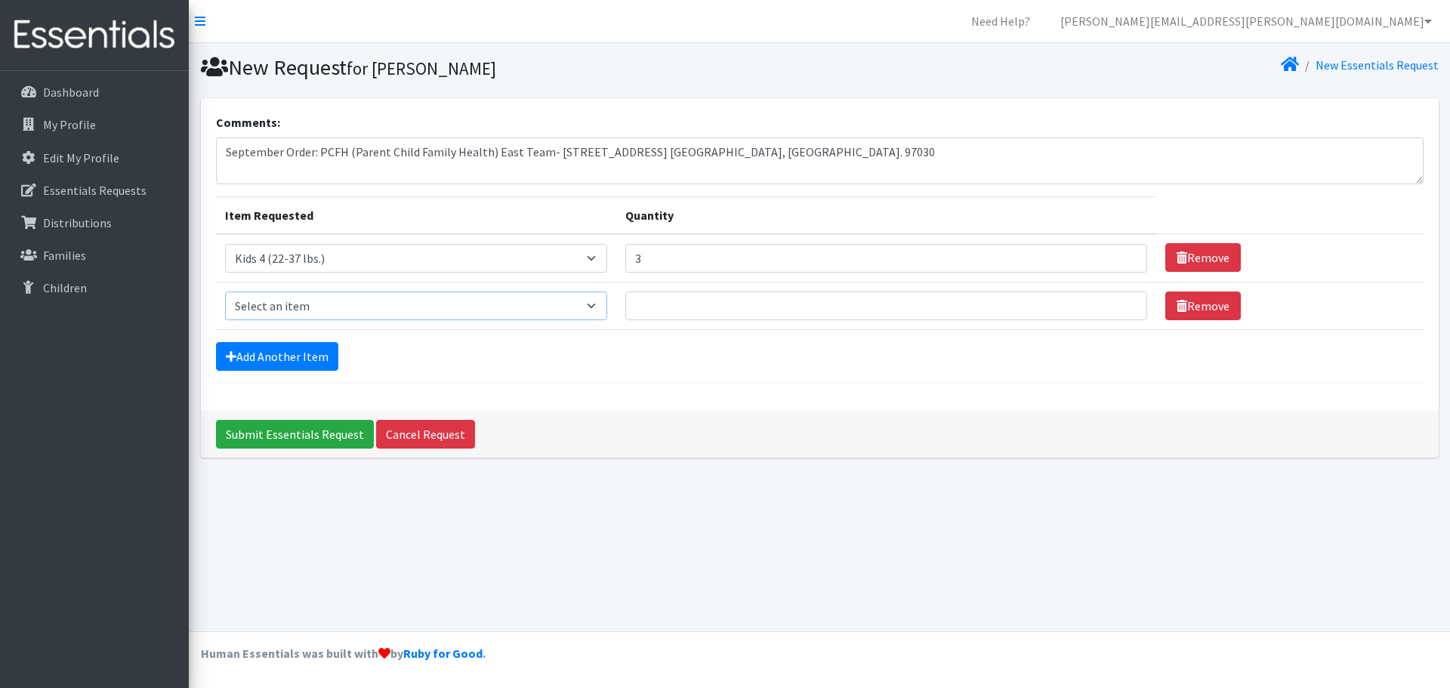
click at [290, 320] on select "Select an item Kids 0 (up to 10 lbs.) Kids 1 (8-14 lbs.) Kids 2 (12-18 lbs.) Ki…" at bounding box center [416, 305] width 382 height 29
select select "4056"
click at [228, 320] on select "Select an item Kids 0 (up to 10 lbs.) Kids 1 (8-14 lbs.) Kids 2 (12-18 lbs.) Ki…" at bounding box center [416, 305] width 382 height 29
click at [769, 320] on input "Quantity" at bounding box center [886, 305] width 522 height 29
type input "8"
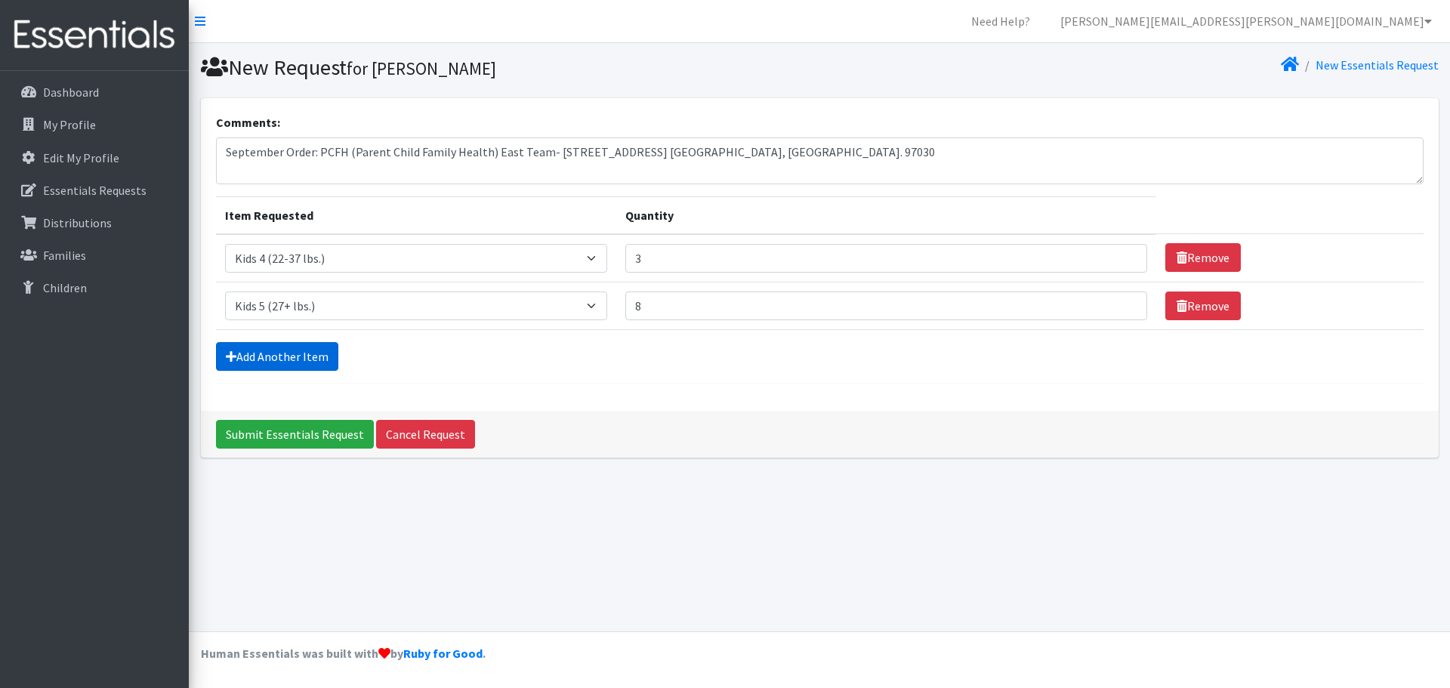
click at [338, 371] on link "Add Another Item" at bounding box center [277, 356] width 122 height 29
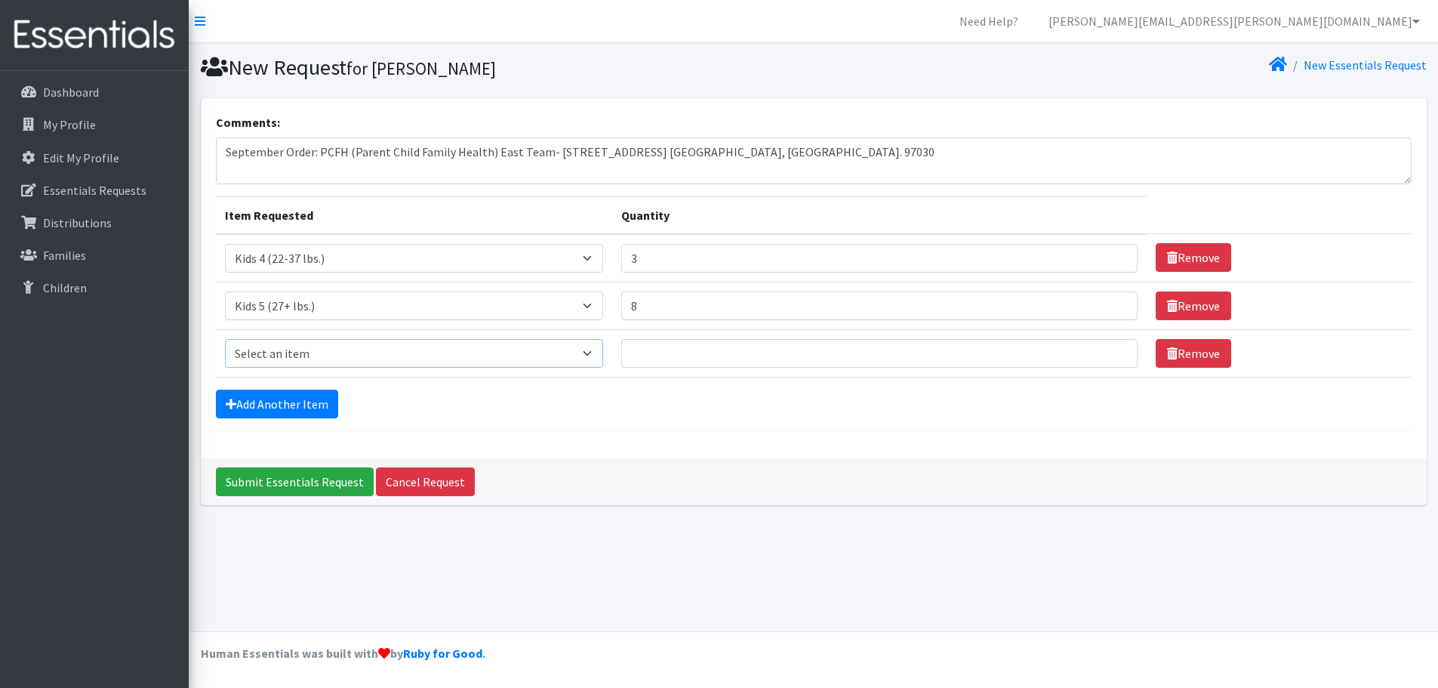
click at [334, 368] on select "Select an item Kids 0 (up to 10 lbs.) Kids 1 (8-14 lbs.) Kids 2 (12-18 lbs.) Ki…" at bounding box center [414, 353] width 378 height 29
select select "4059"
click at [228, 368] on select "Select an item Kids 0 (up to 10 lbs.) Kids 1 (8-14 lbs.) Kids 2 (12-18 lbs.) Ki…" at bounding box center [414, 353] width 378 height 29
click at [713, 368] on input "Quantity" at bounding box center [879, 353] width 517 height 29
type input "11"
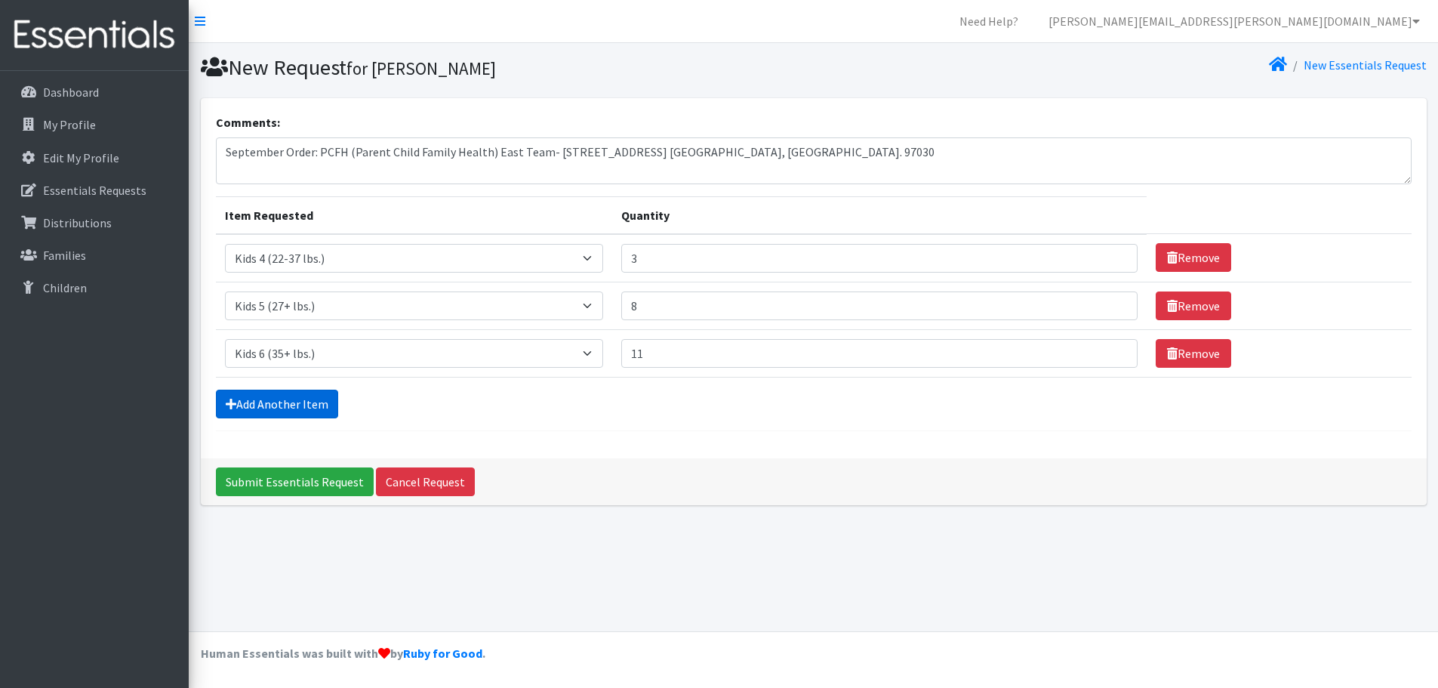
click at [248, 418] on link "Add Another Item" at bounding box center [277, 404] width 122 height 29
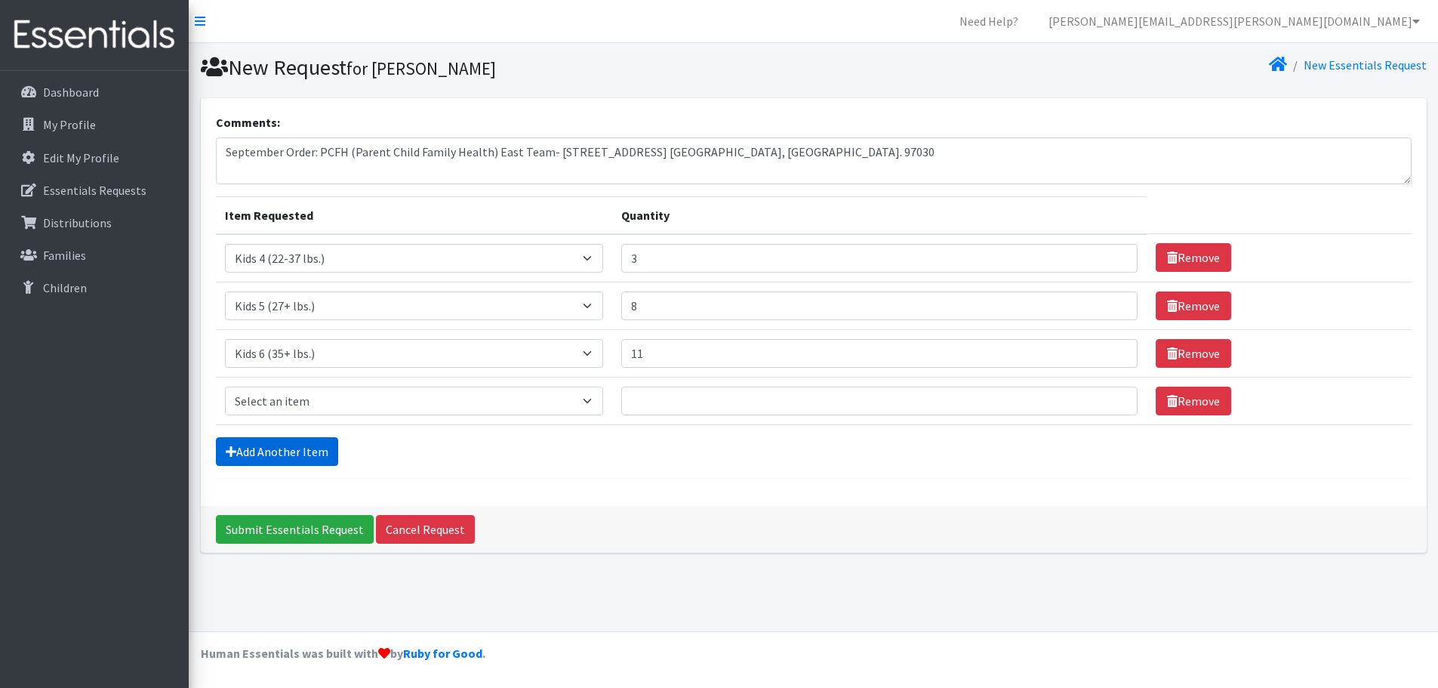
scroll to position [75, 0]
click at [288, 415] on select "Select an item Kids 0 (up to 10 lbs.) Kids 1 (8-14 lbs.) Kids 2 (12-18 lbs.) Ki…" at bounding box center [414, 401] width 378 height 29
select select "11282"
click at [228, 411] on select "Select an item Kids 0 (up to 10 lbs.) Kids 1 (8-14 lbs.) Kids 2 (12-18 lbs.) Ki…" at bounding box center [414, 401] width 378 height 29
click at [699, 415] on input "Quantity" at bounding box center [879, 401] width 517 height 29
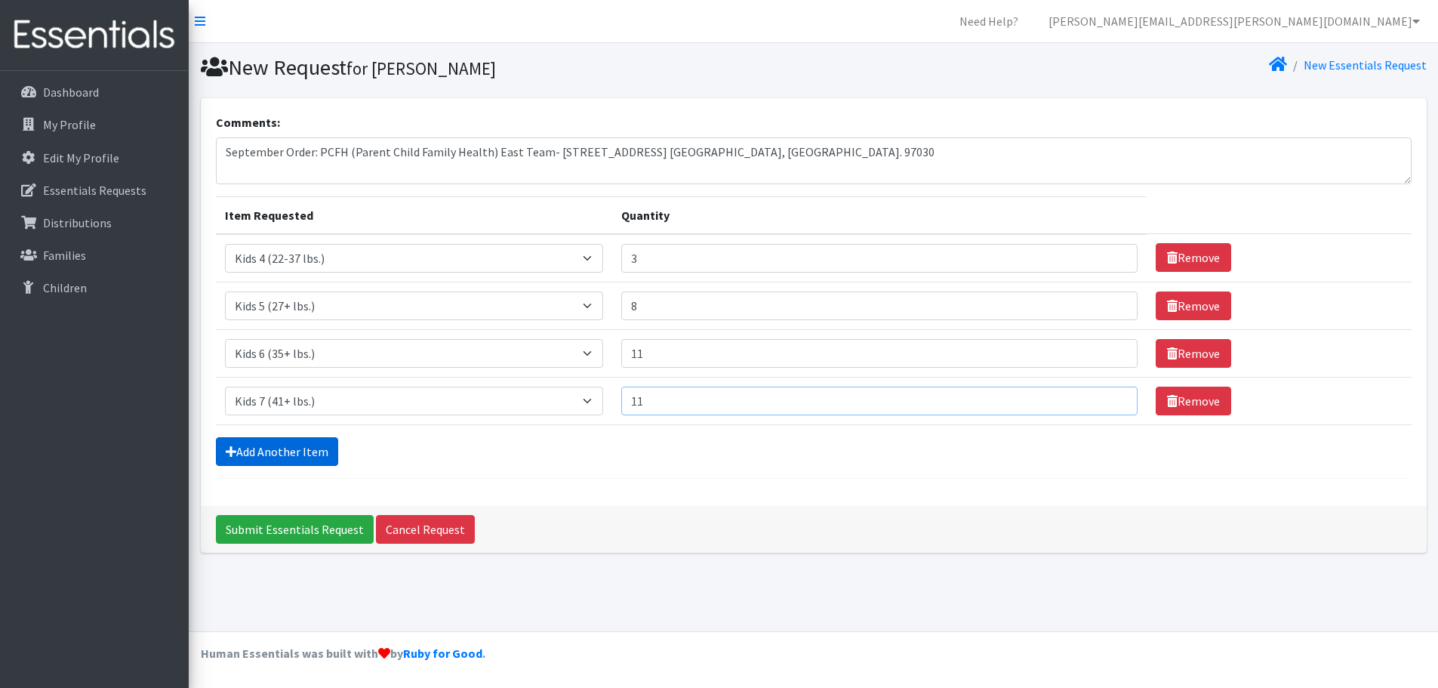
type input "11"
click at [338, 466] on link "Add Another Item" at bounding box center [277, 451] width 122 height 29
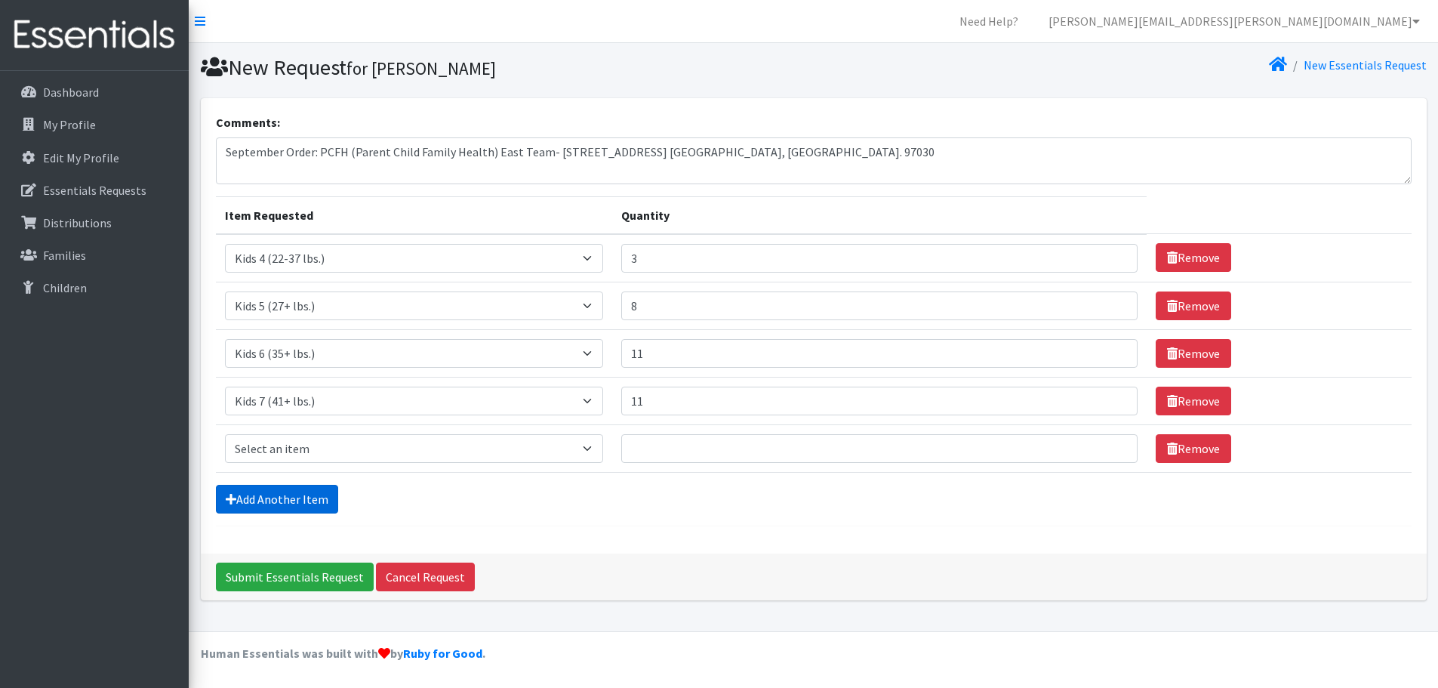
scroll to position [148, 0]
click at [347, 434] on select "Select an item Kids 0 (up to 10 lbs.) Kids 1 (8-14 lbs.) Kids 2 (12-18 lbs.) Ki…" at bounding box center [414, 448] width 378 height 29
select select "4057"
click at [228, 434] on select "Select an item Kids 0 (up to 10 lbs.) Kids 1 (8-14 lbs.) Kids 2 (12-18 lbs.) Ki…" at bounding box center [414, 448] width 378 height 29
click at [710, 434] on input "Quantity" at bounding box center [879, 448] width 517 height 29
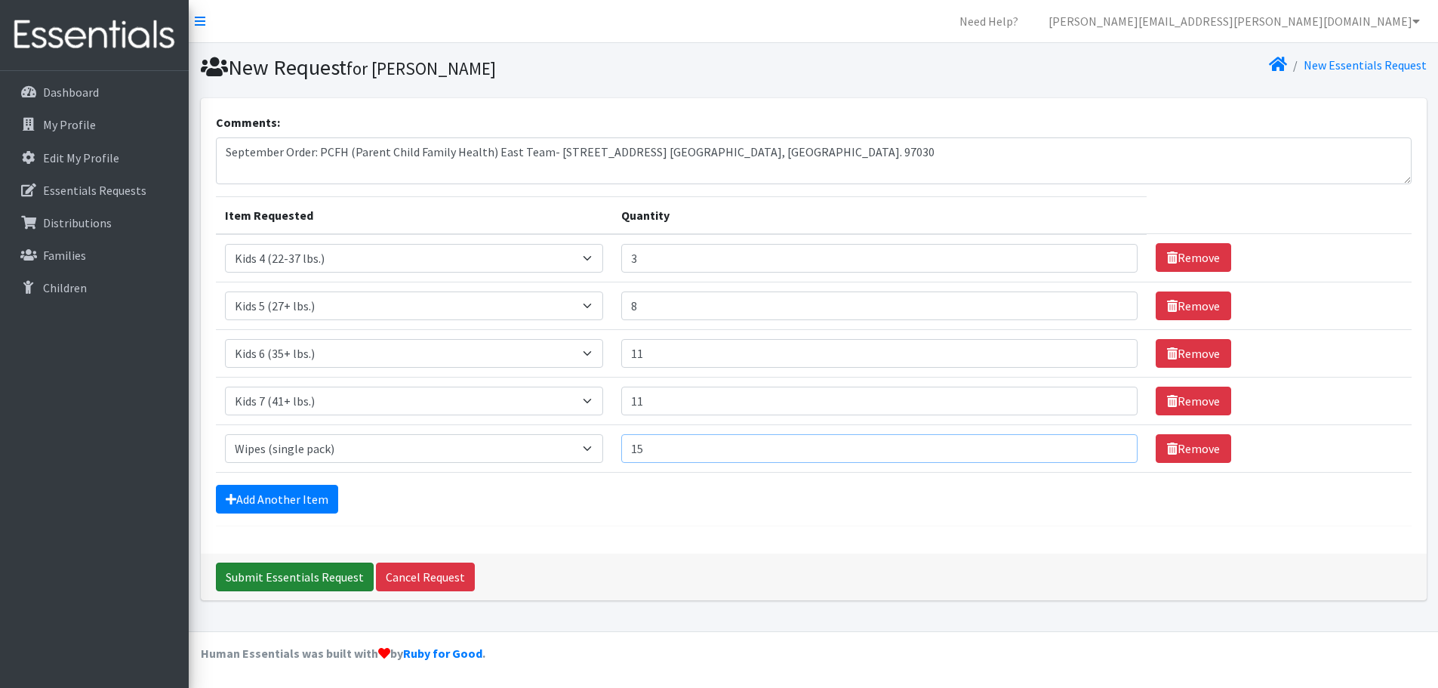
type input "15"
click at [355, 590] on input "Submit Essentials Request" at bounding box center [295, 576] width 158 height 29
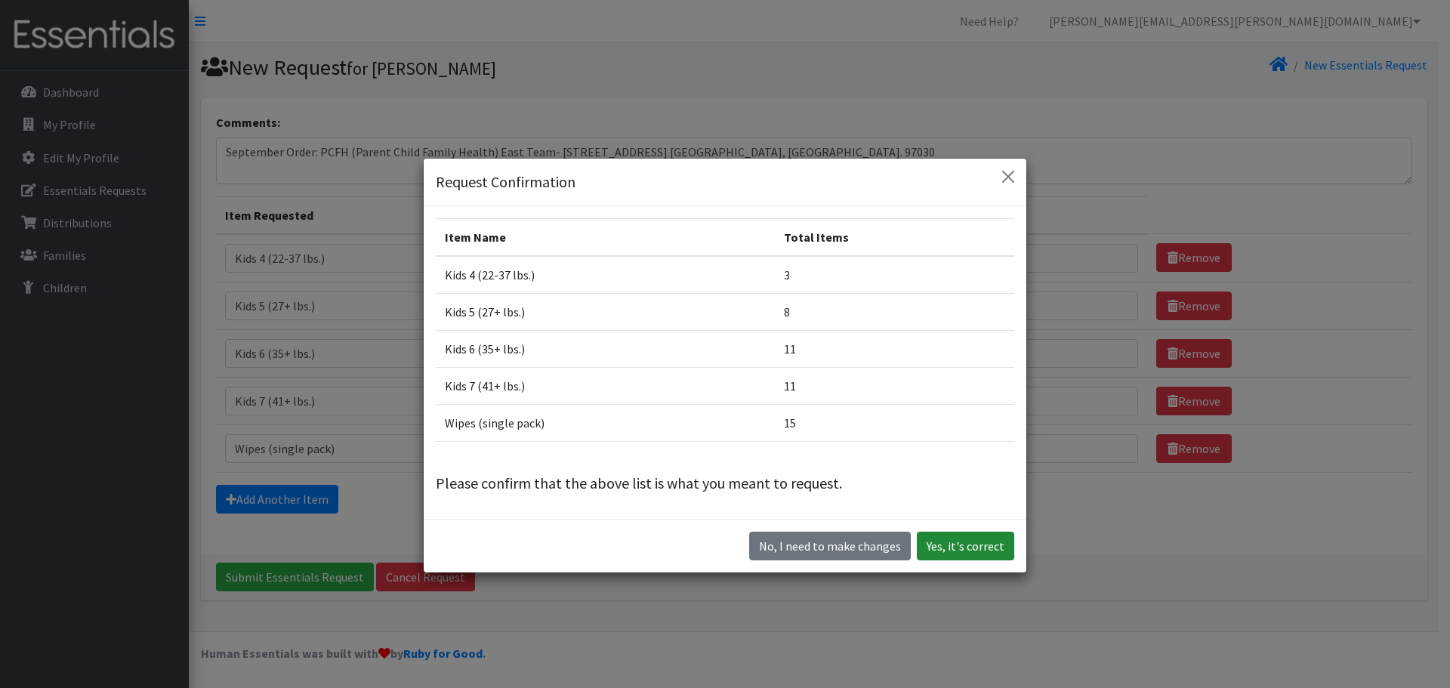
click at [937, 560] on button "Yes, it's correct" at bounding box center [965, 545] width 97 height 29
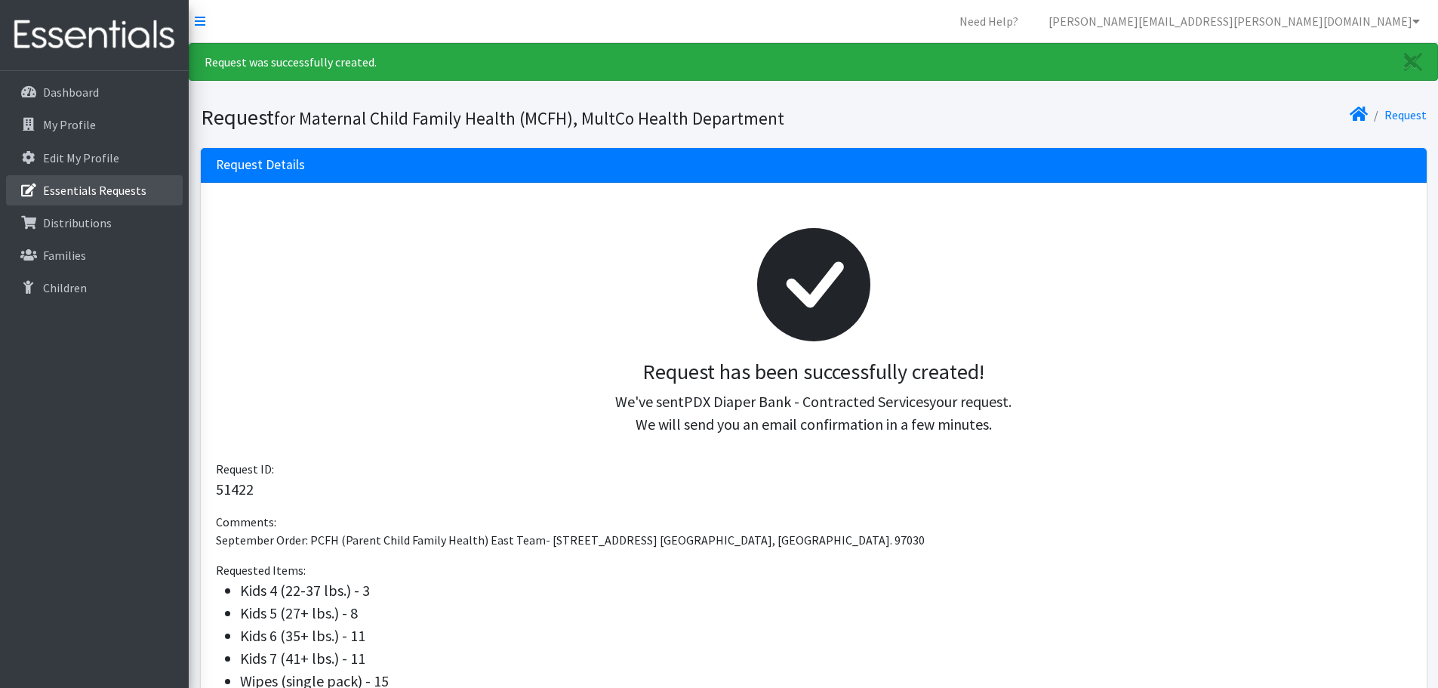
click at [103, 198] on p "Essentials Requests" at bounding box center [94, 190] width 103 height 15
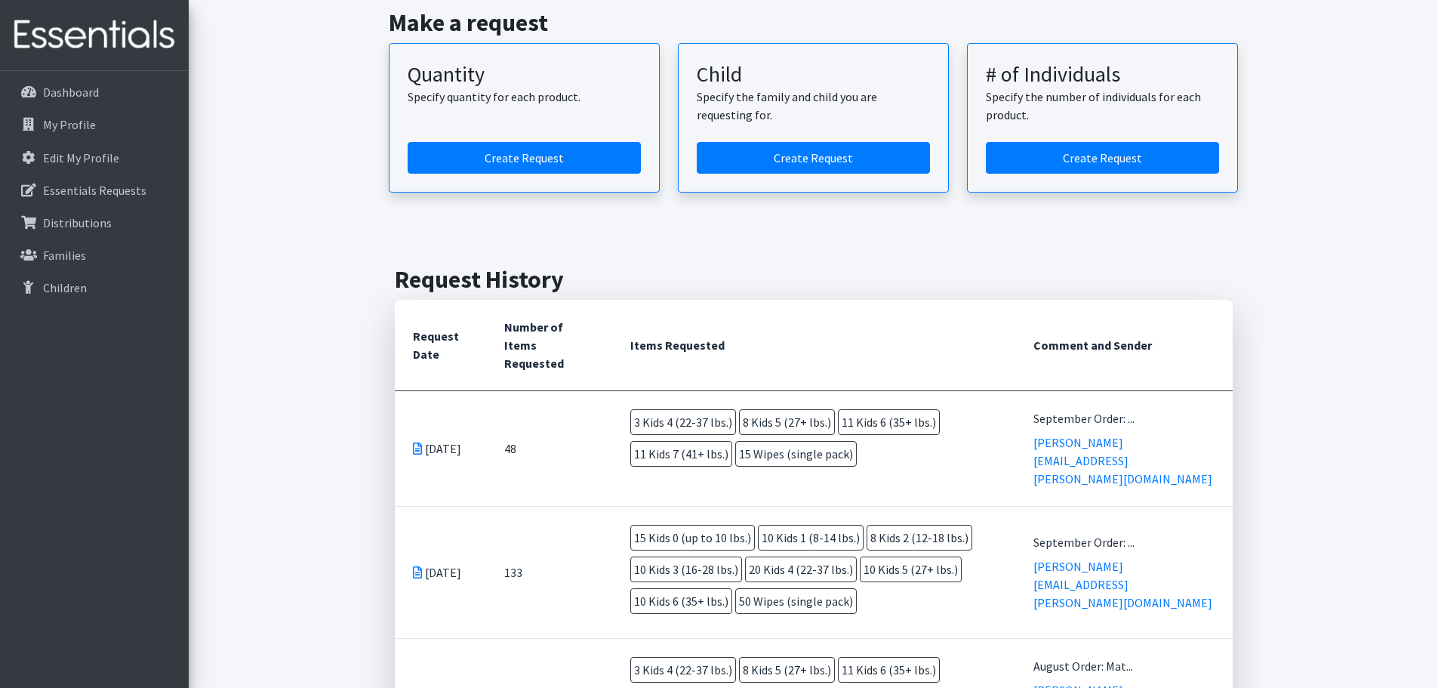
scroll to position [151, 0]
